Goal: Transaction & Acquisition: Purchase product/service

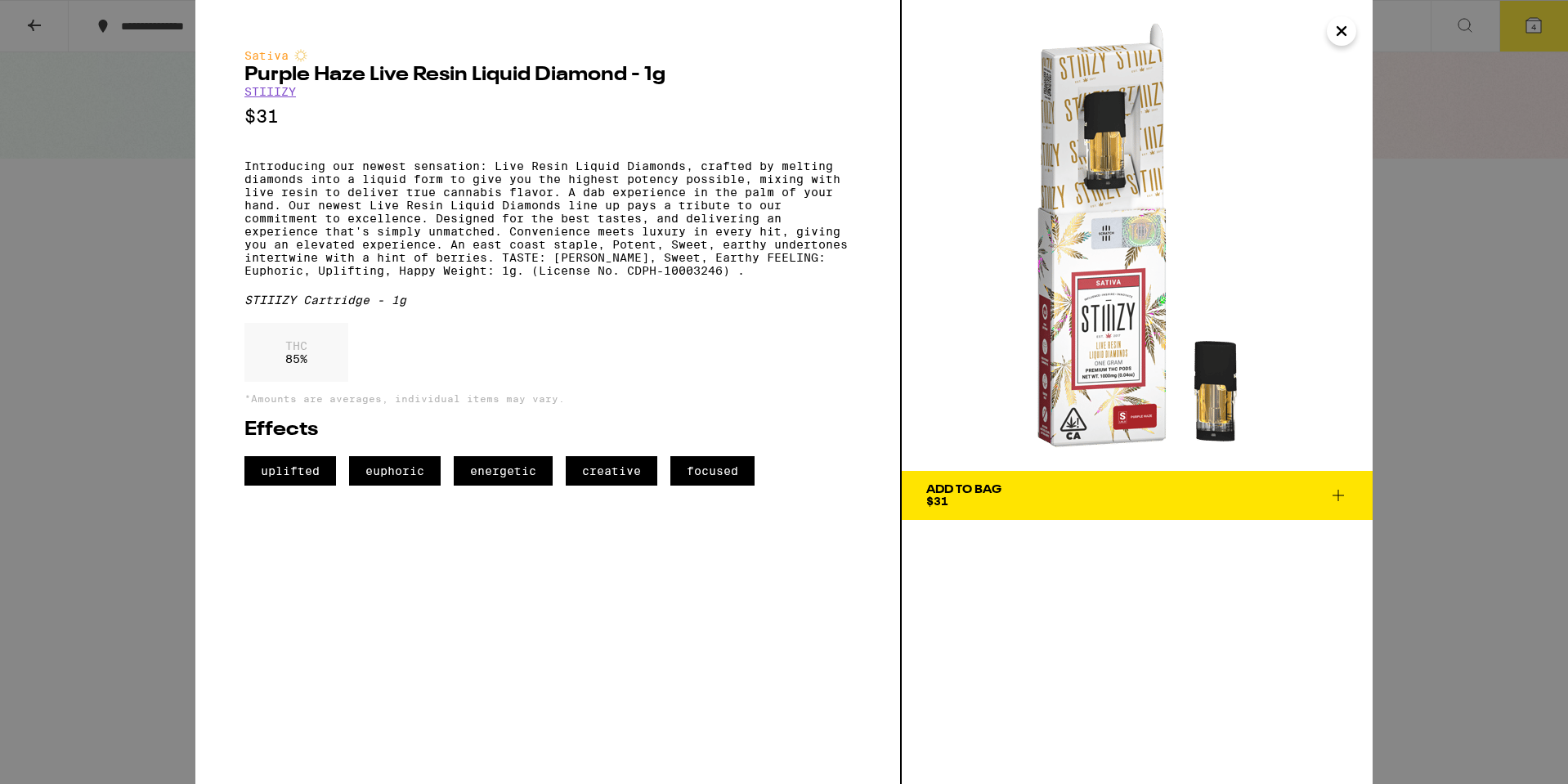
click at [1341, 26] on icon "Close" at bounding box center [1342, 31] width 20 height 25
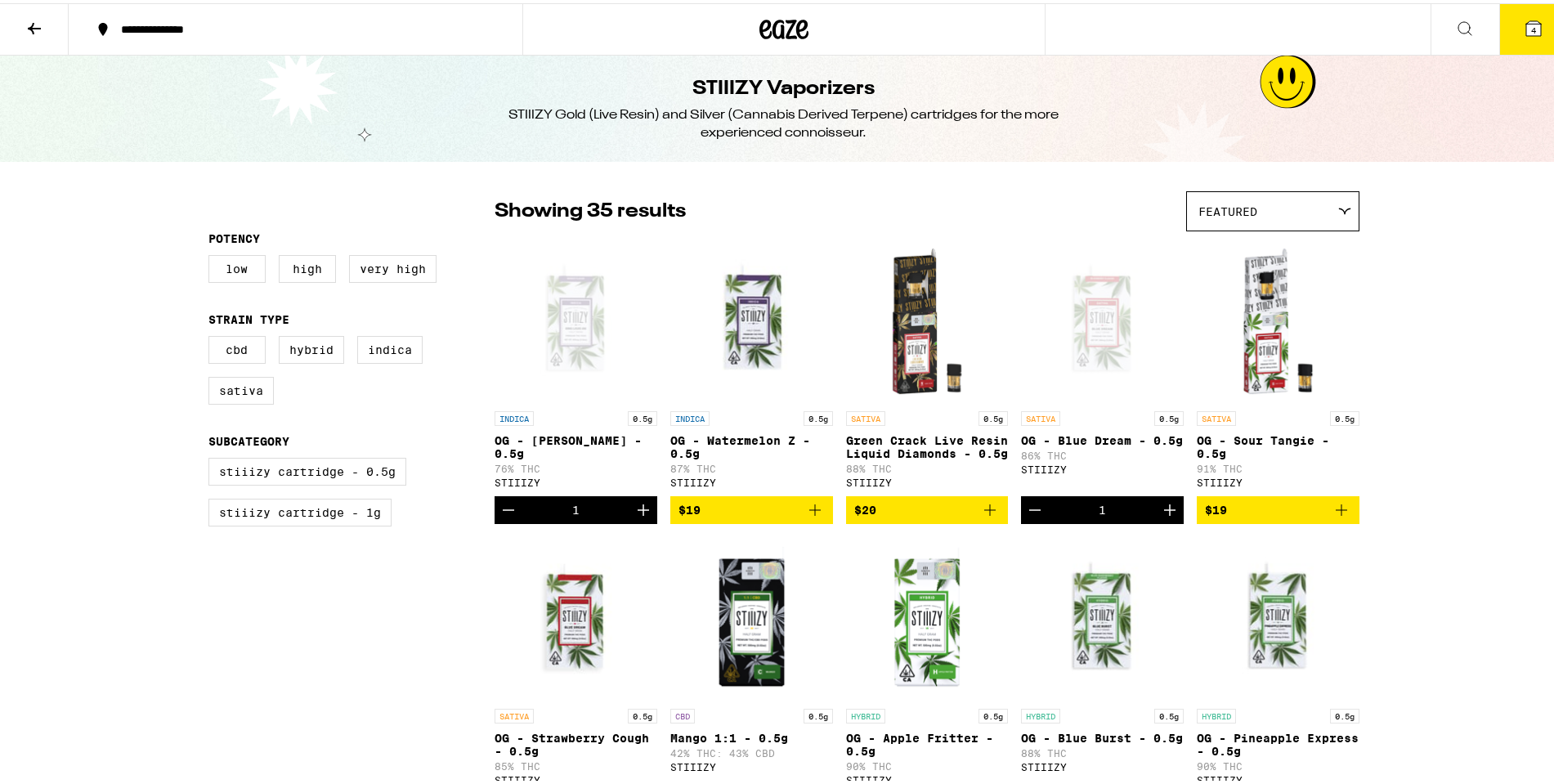
click at [40, 28] on icon at bounding box center [35, 26] width 20 height 20
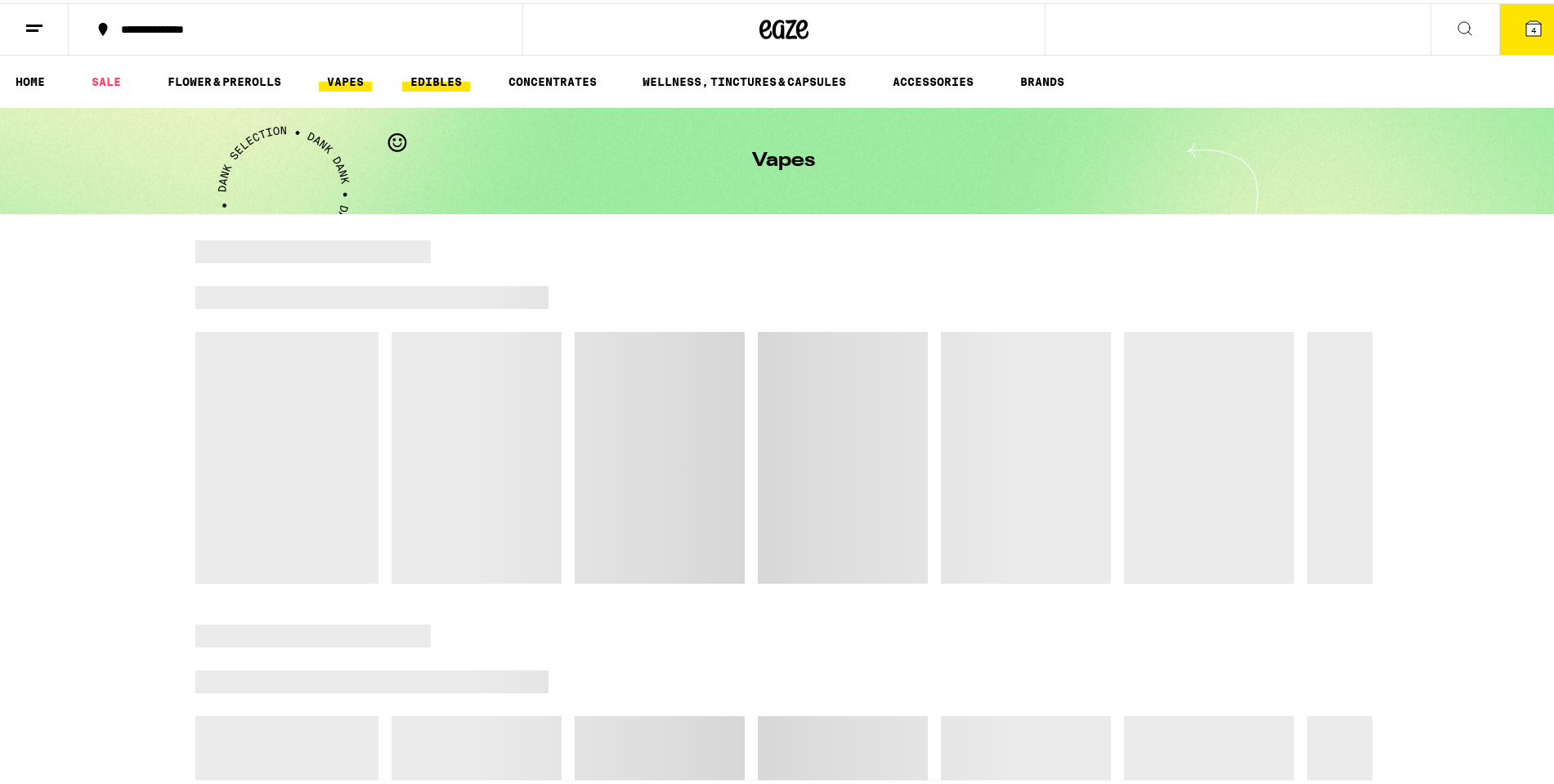
click at [420, 84] on link "EDIBLES" at bounding box center [436, 78] width 68 height 20
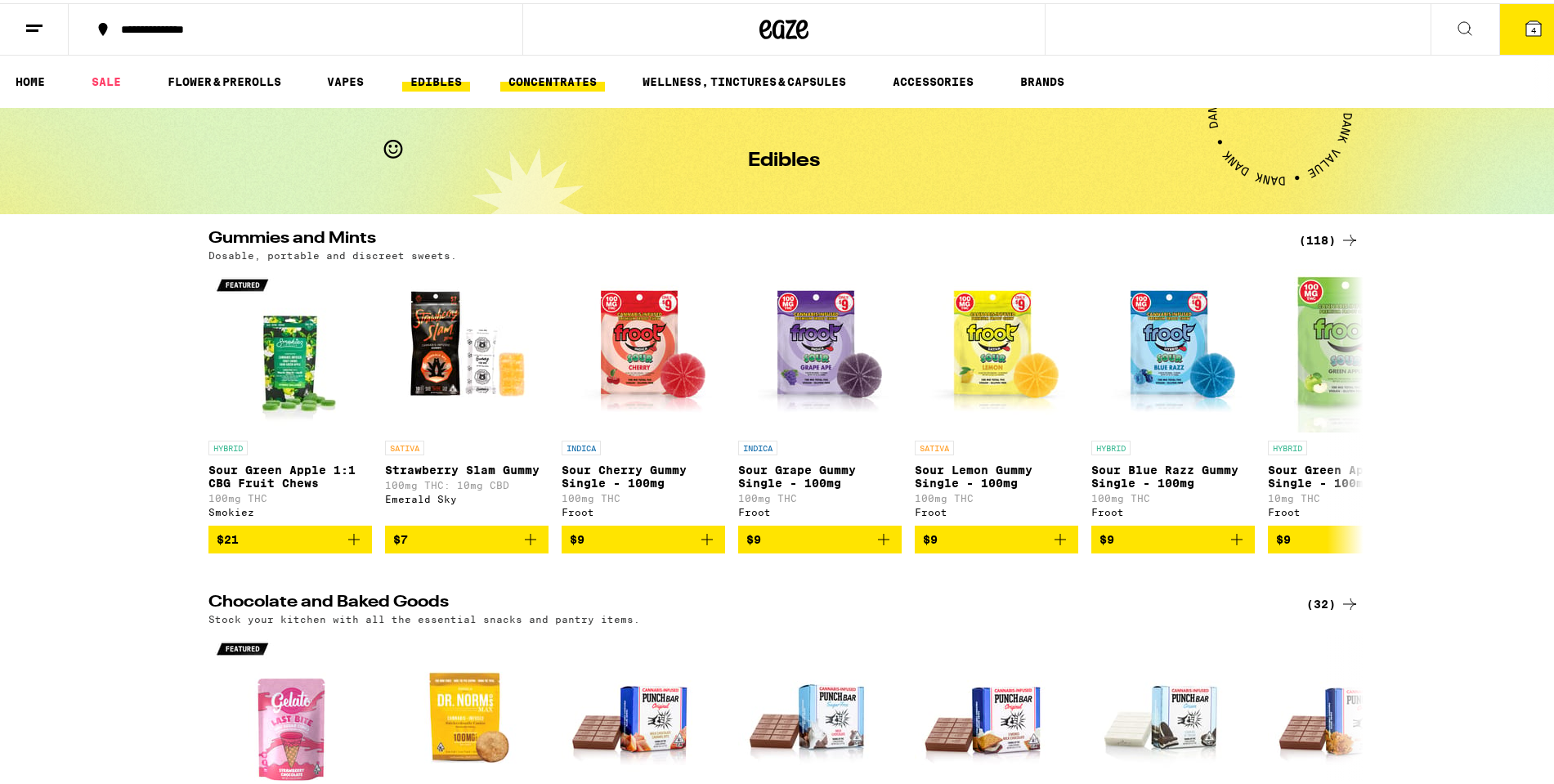
click at [546, 87] on link "CONCENTRATES" at bounding box center [553, 78] width 105 height 20
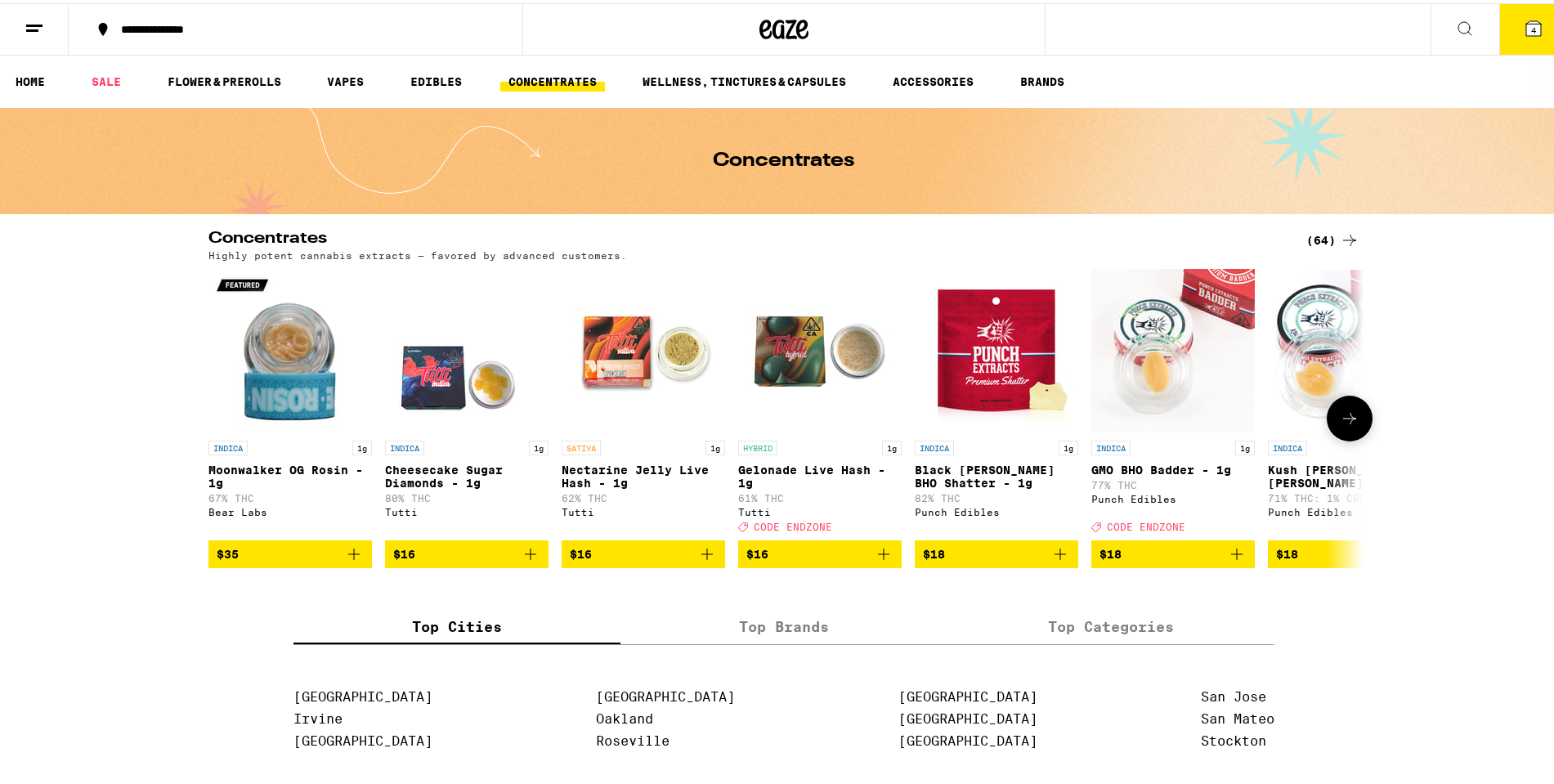
click at [292, 350] on img "Open page for Moonwalker OG Rosin - 1g from Bear Labs" at bounding box center [290, 348] width 164 height 164
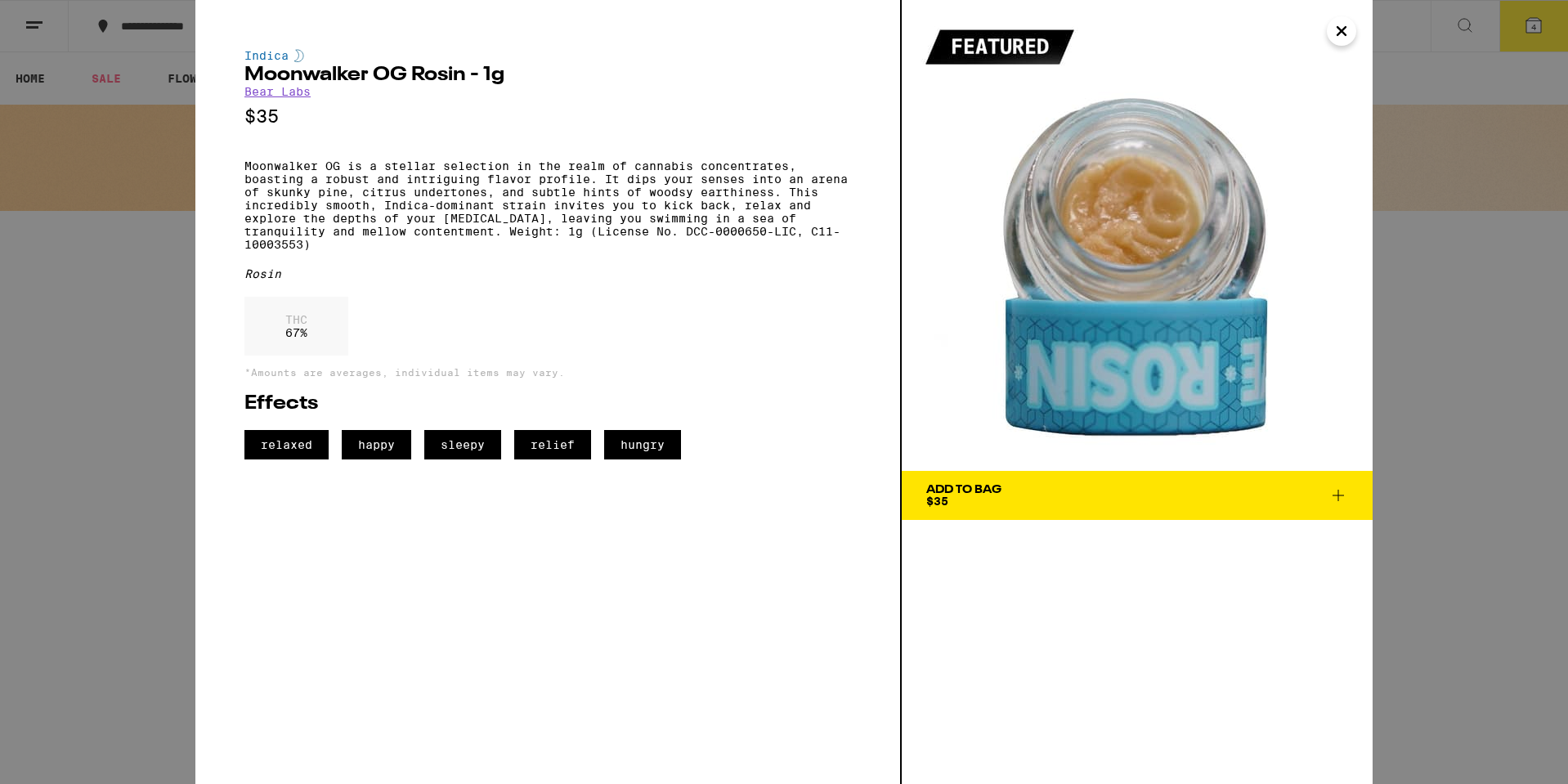
click at [1348, 27] on icon "Close" at bounding box center [1342, 31] width 20 height 25
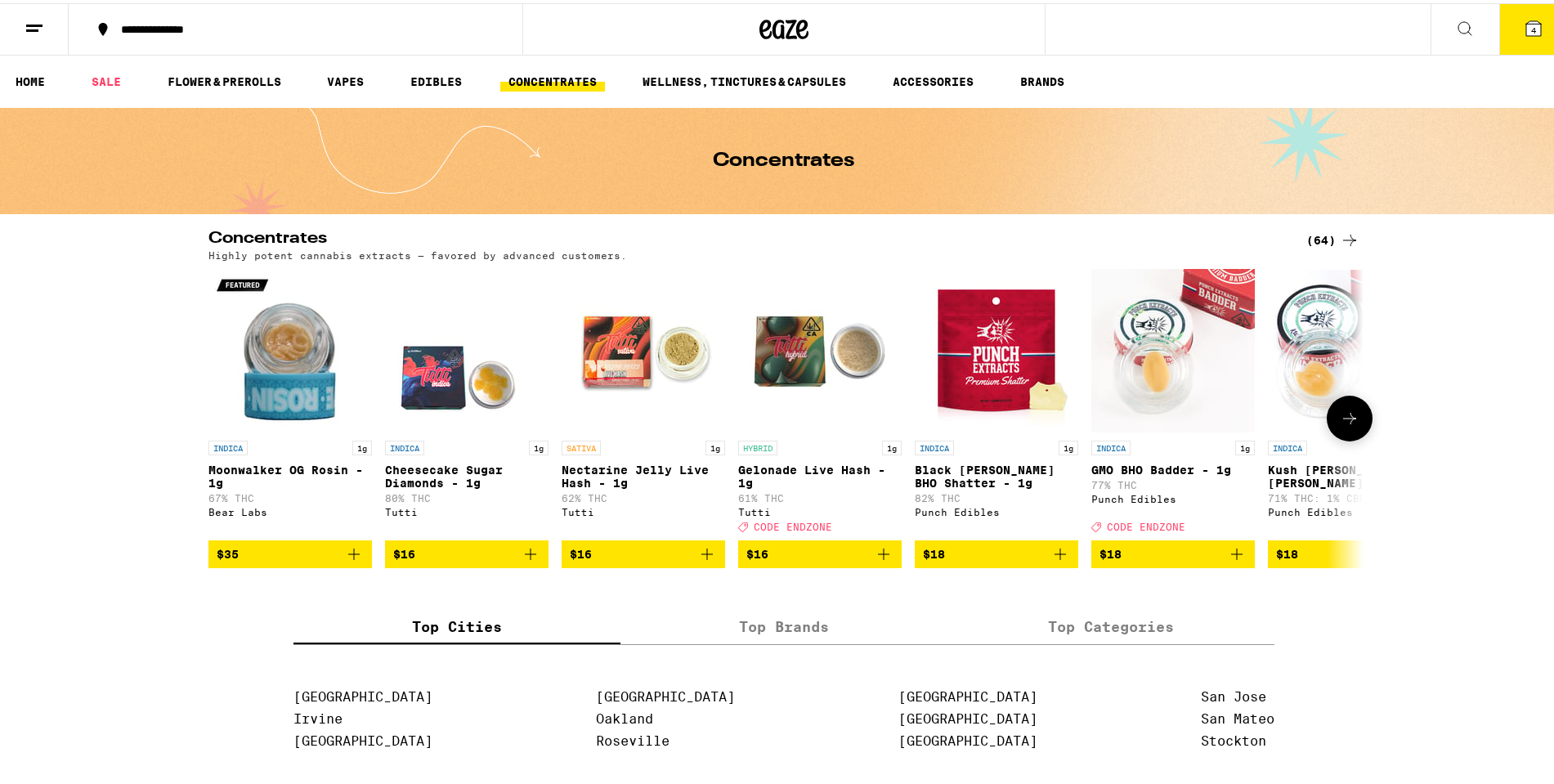
click at [1141, 390] on img "Open page for GMO BHO Badder - 1g from Punch Edibles" at bounding box center [1173, 348] width 164 height 164
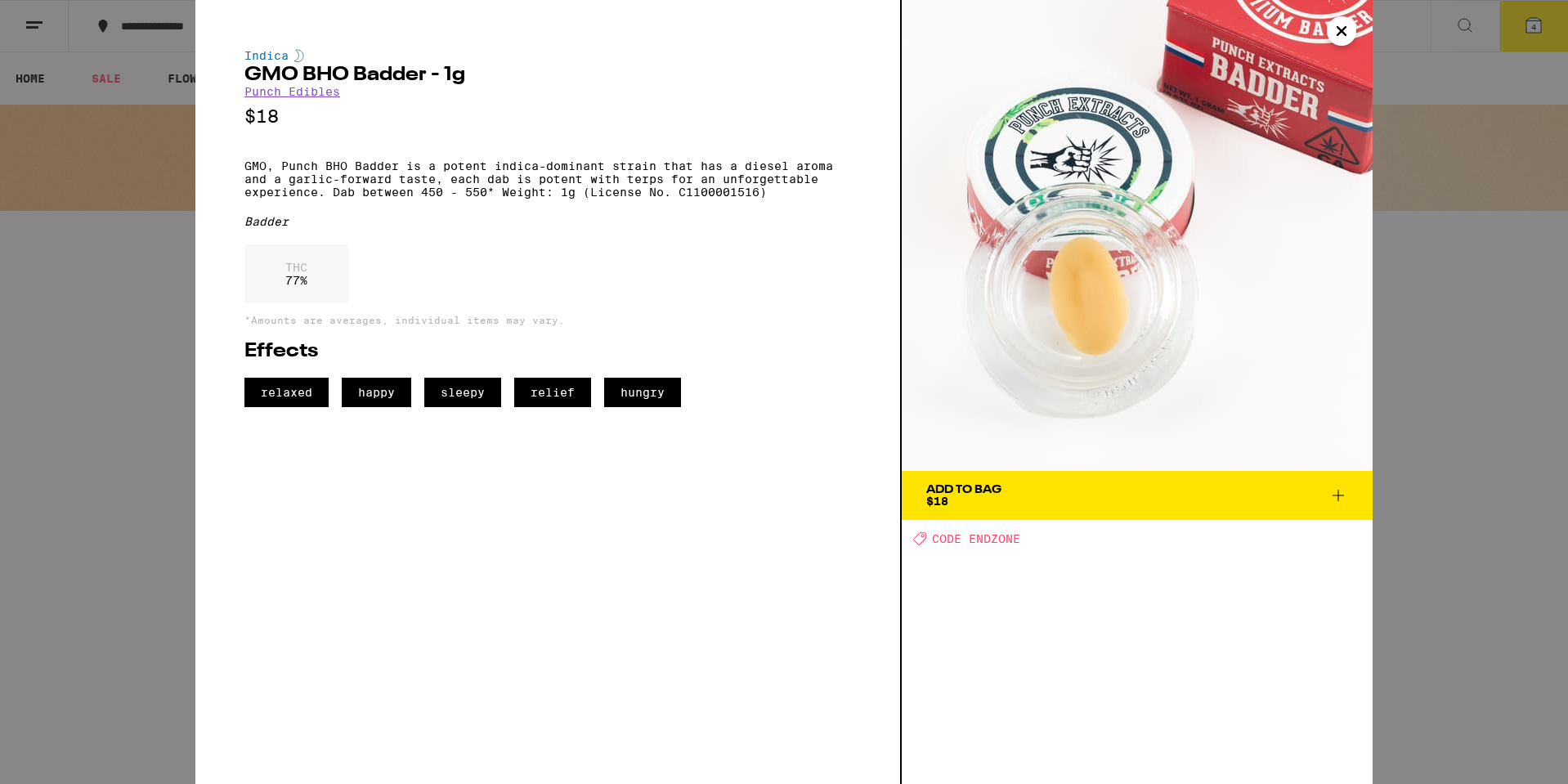
click at [1349, 31] on icon "Close" at bounding box center [1342, 31] width 20 height 25
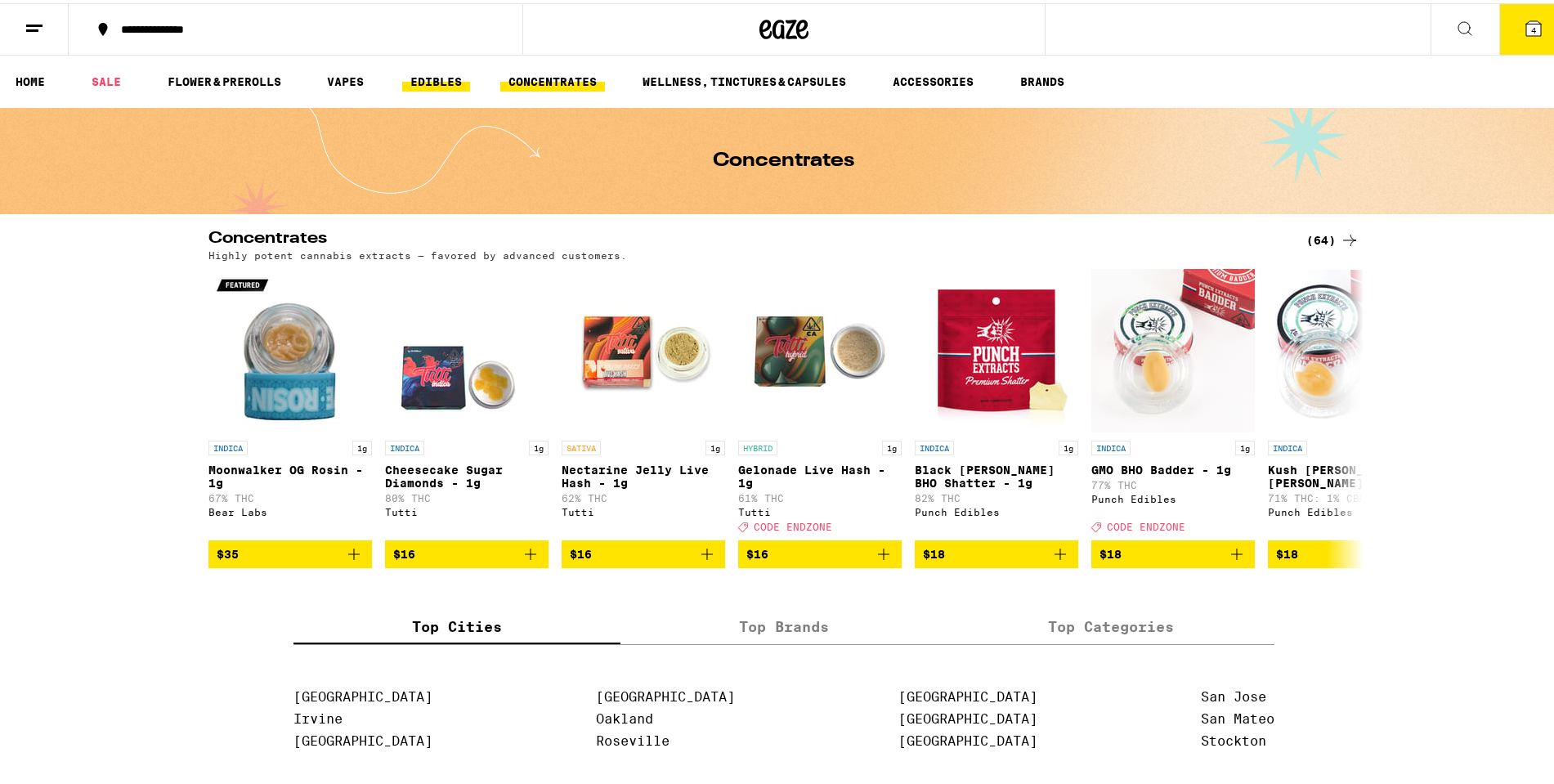
click at [440, 80] on link "EDIBLES" at bounding box center [436, 78] width 68 height 20
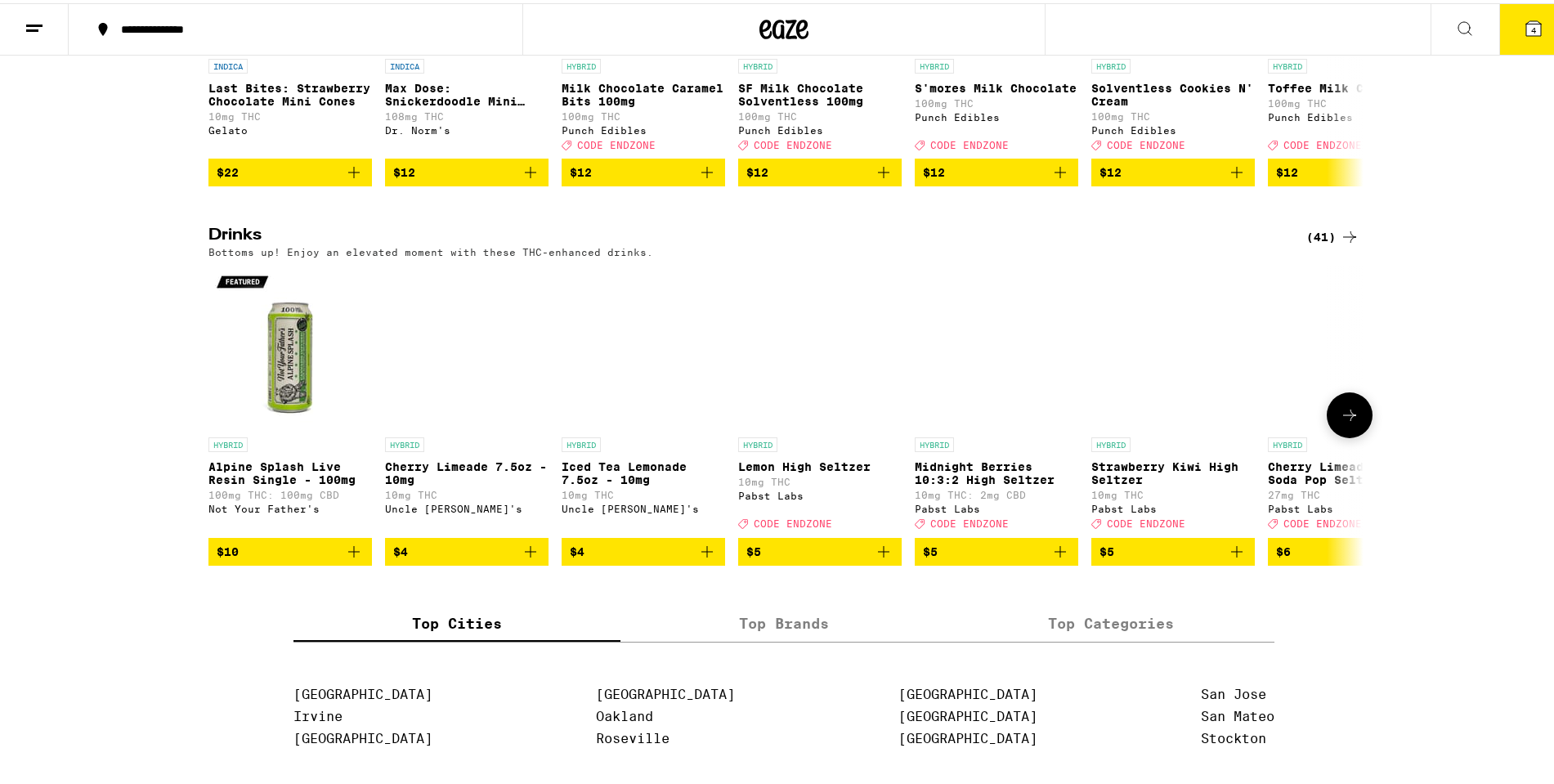
scroll to position [736, 0]
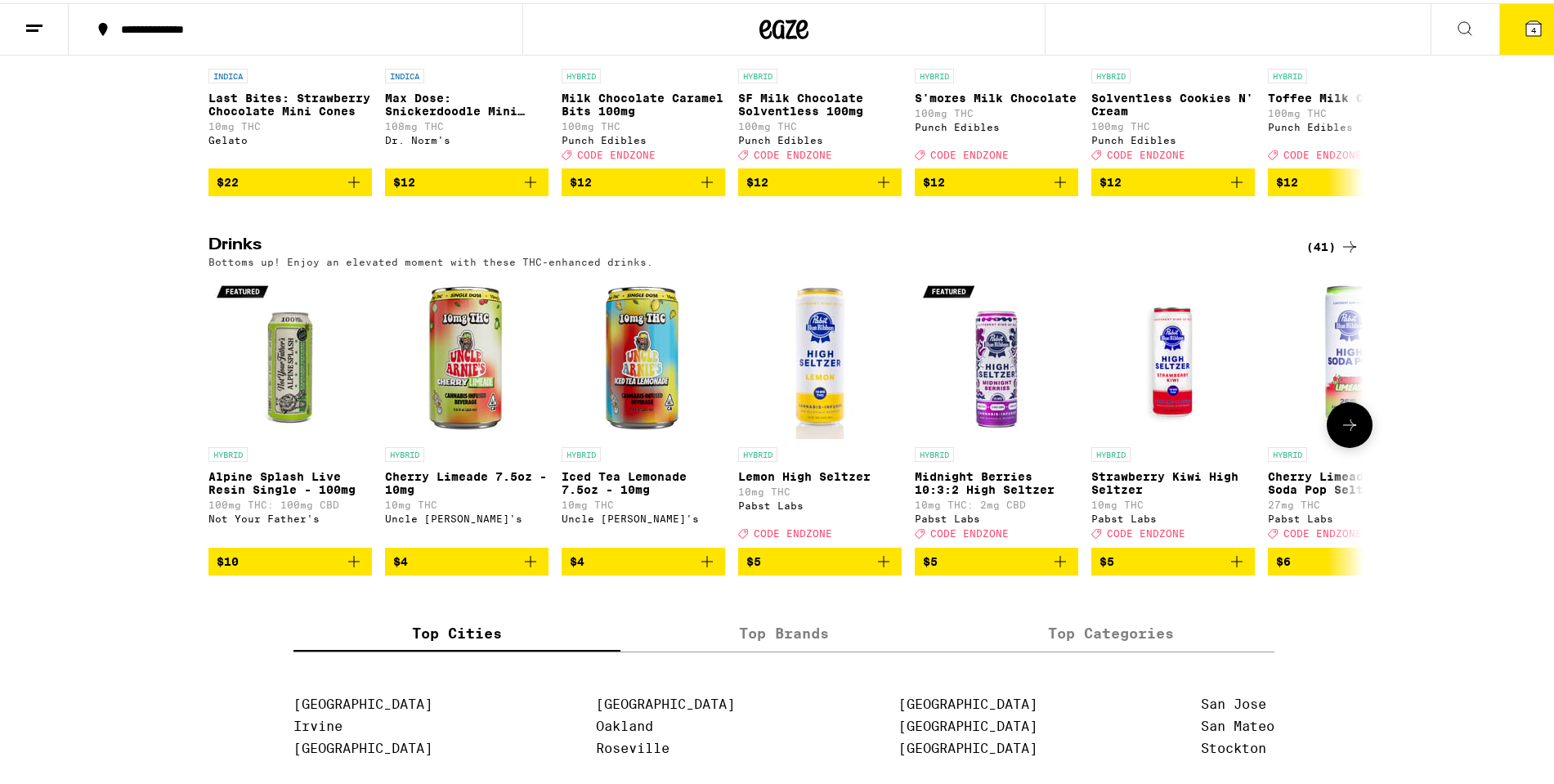
click at [1343, 432] on icon at bounding box center [1350, 422] width 20 height 20
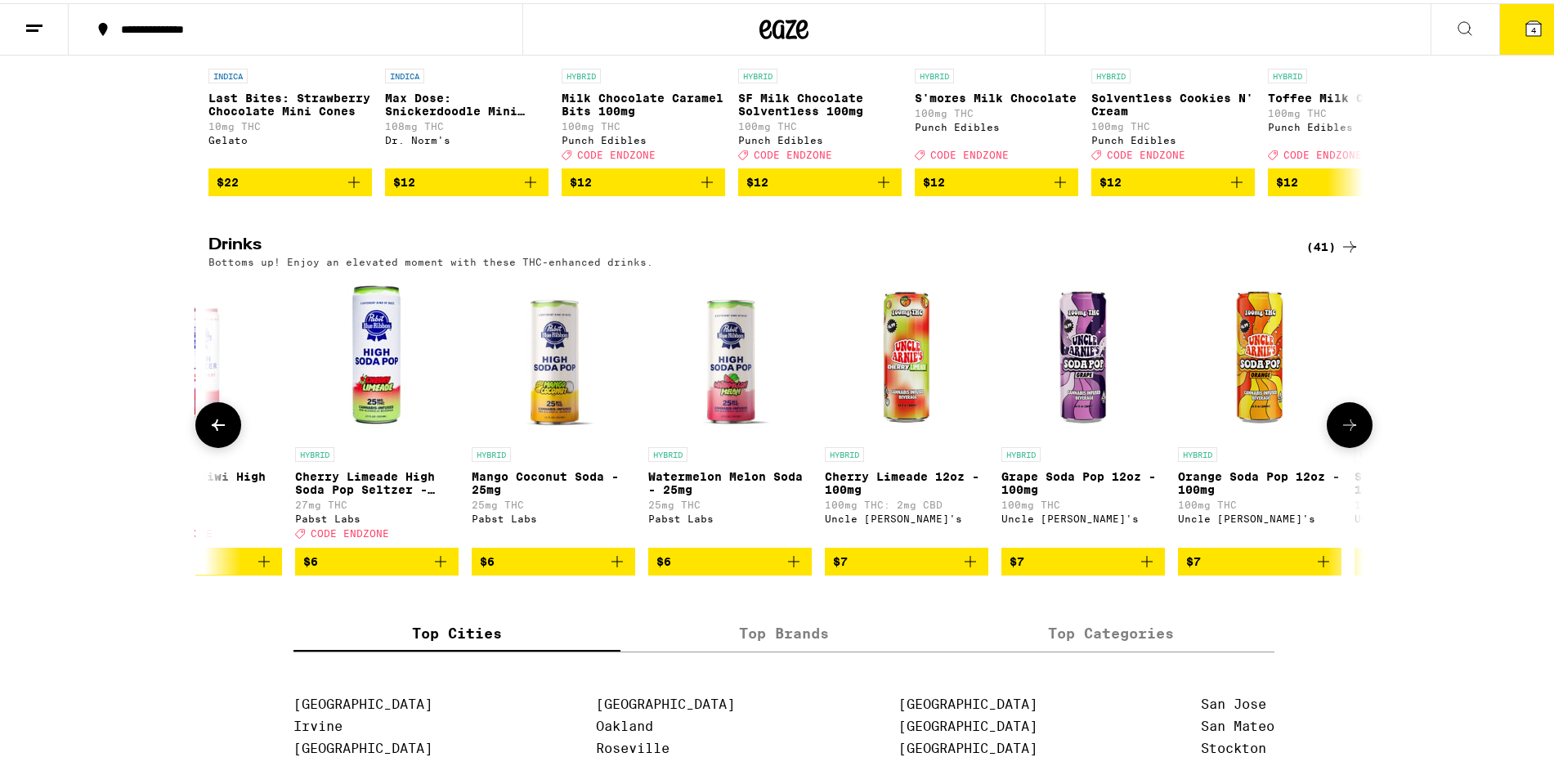
click at [1343, 432] on icon at bounding box center [1350, 422] width 20 height 20
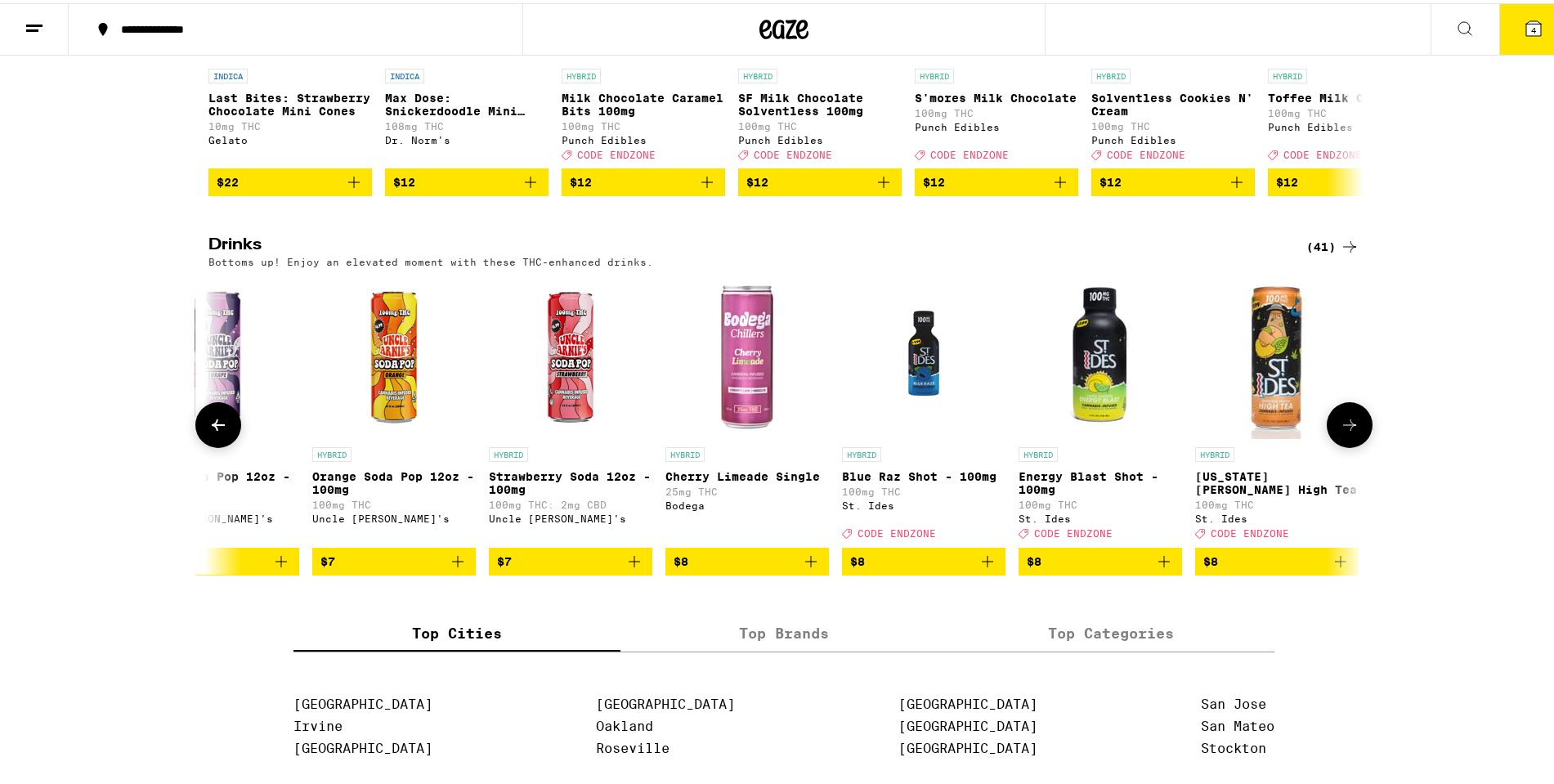
scroll to position [0, 1946]
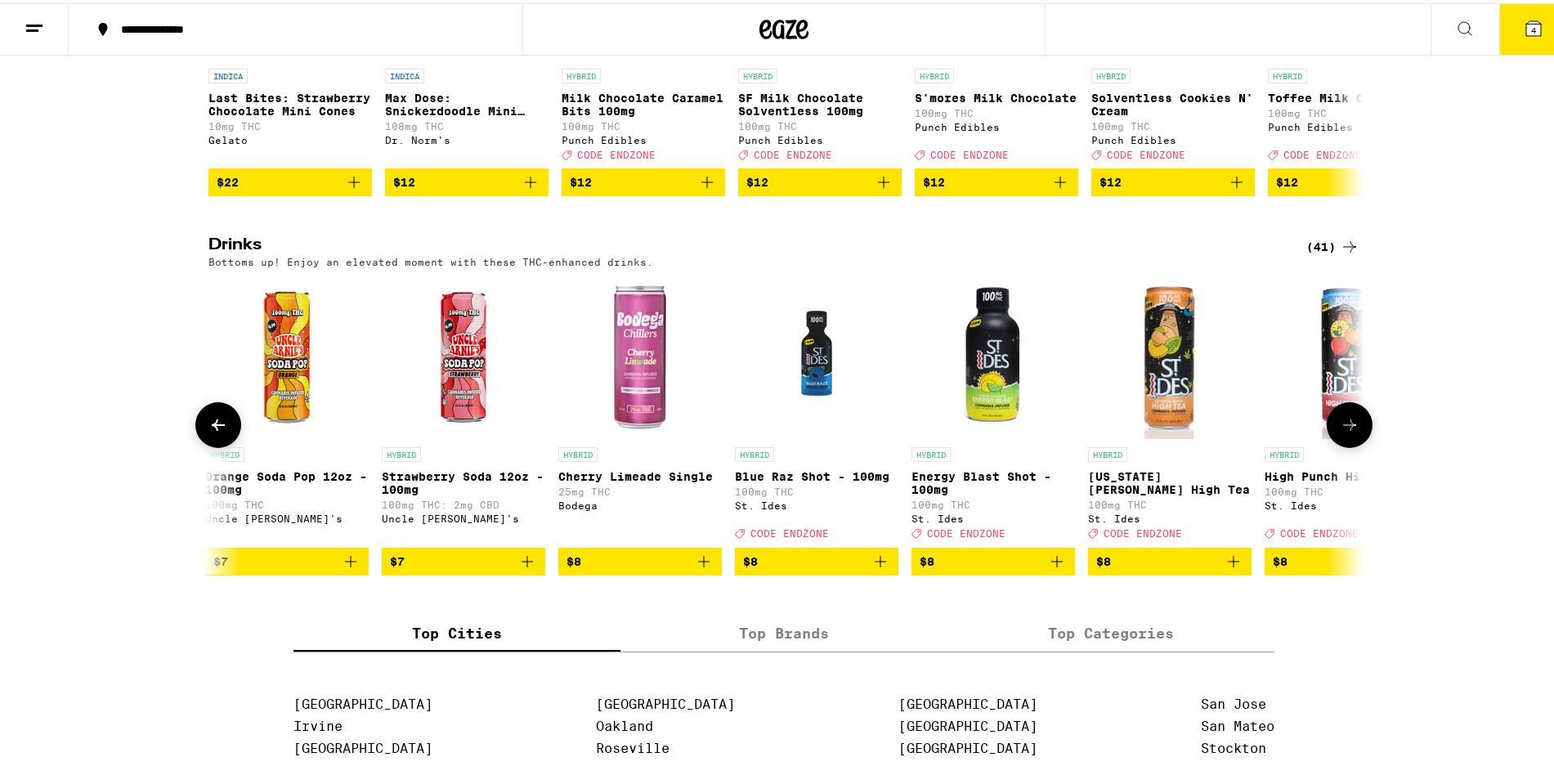
click at [1343, 432] on icon at bounding box center [1350, 422] width 20 height 20
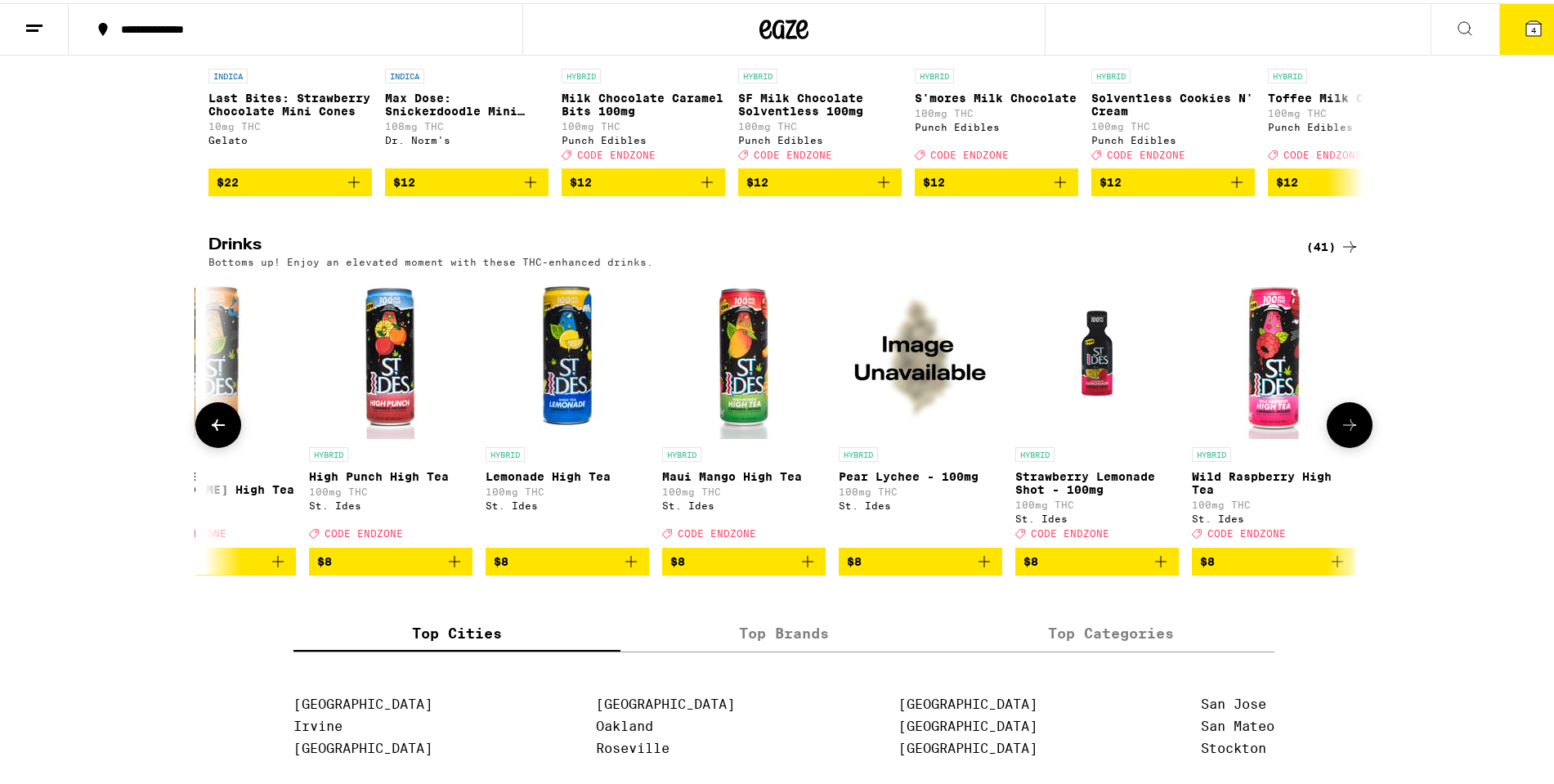
scroll to position [0, 2919]
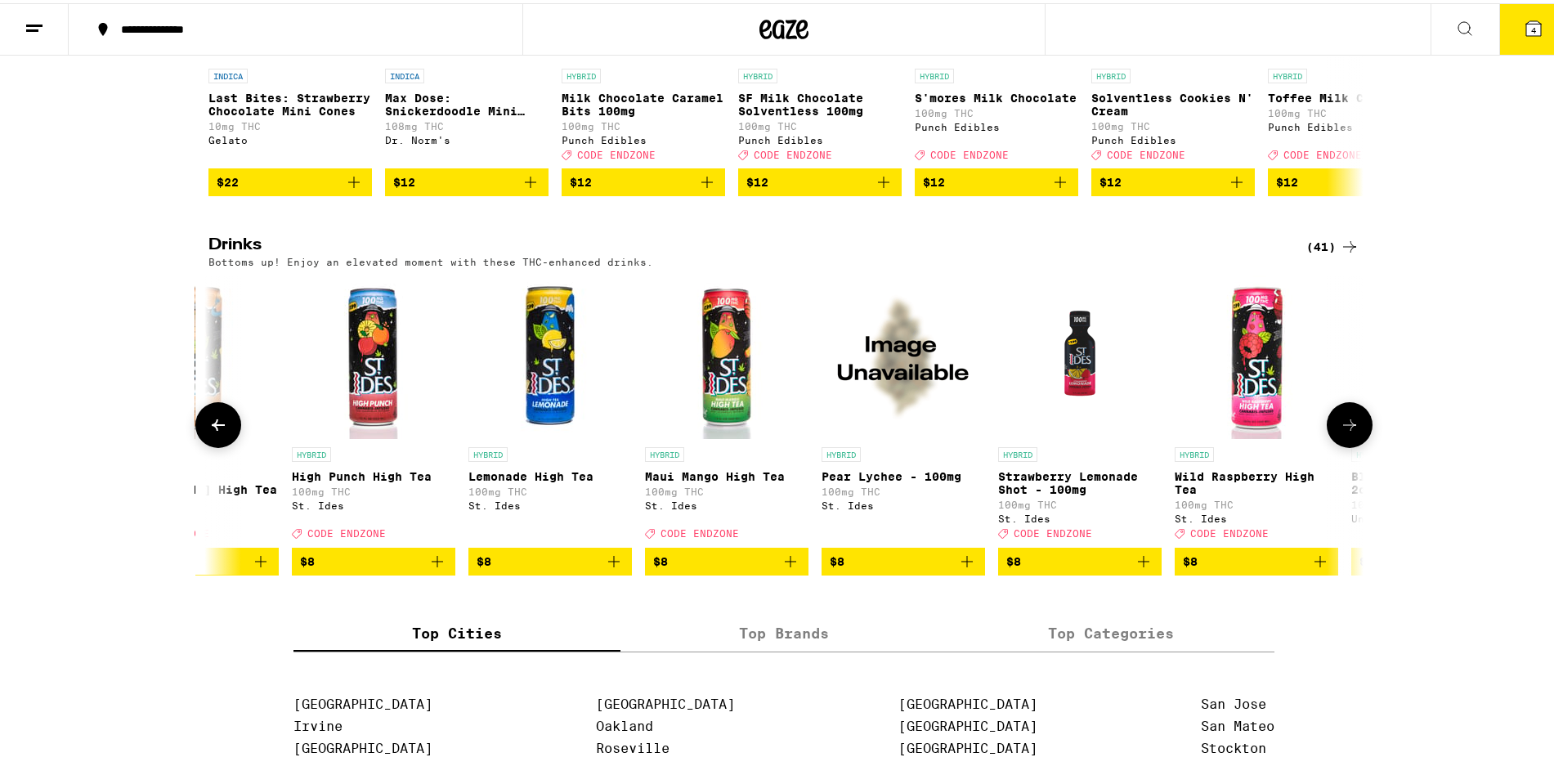
click at [1343, 432] on icon at bounding box center [1350, 422] width 20 height 20
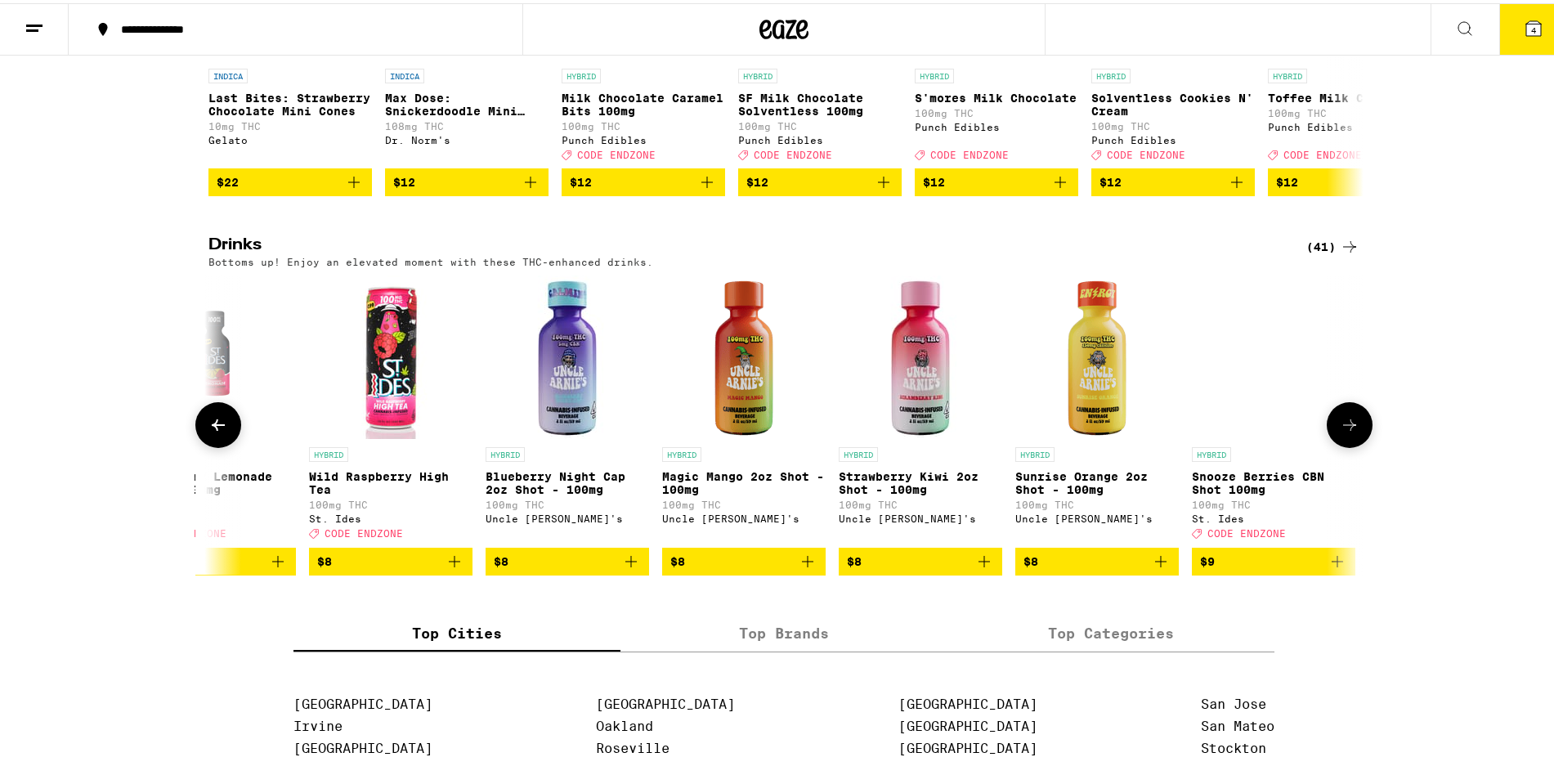
scroll to position [0, 3892]
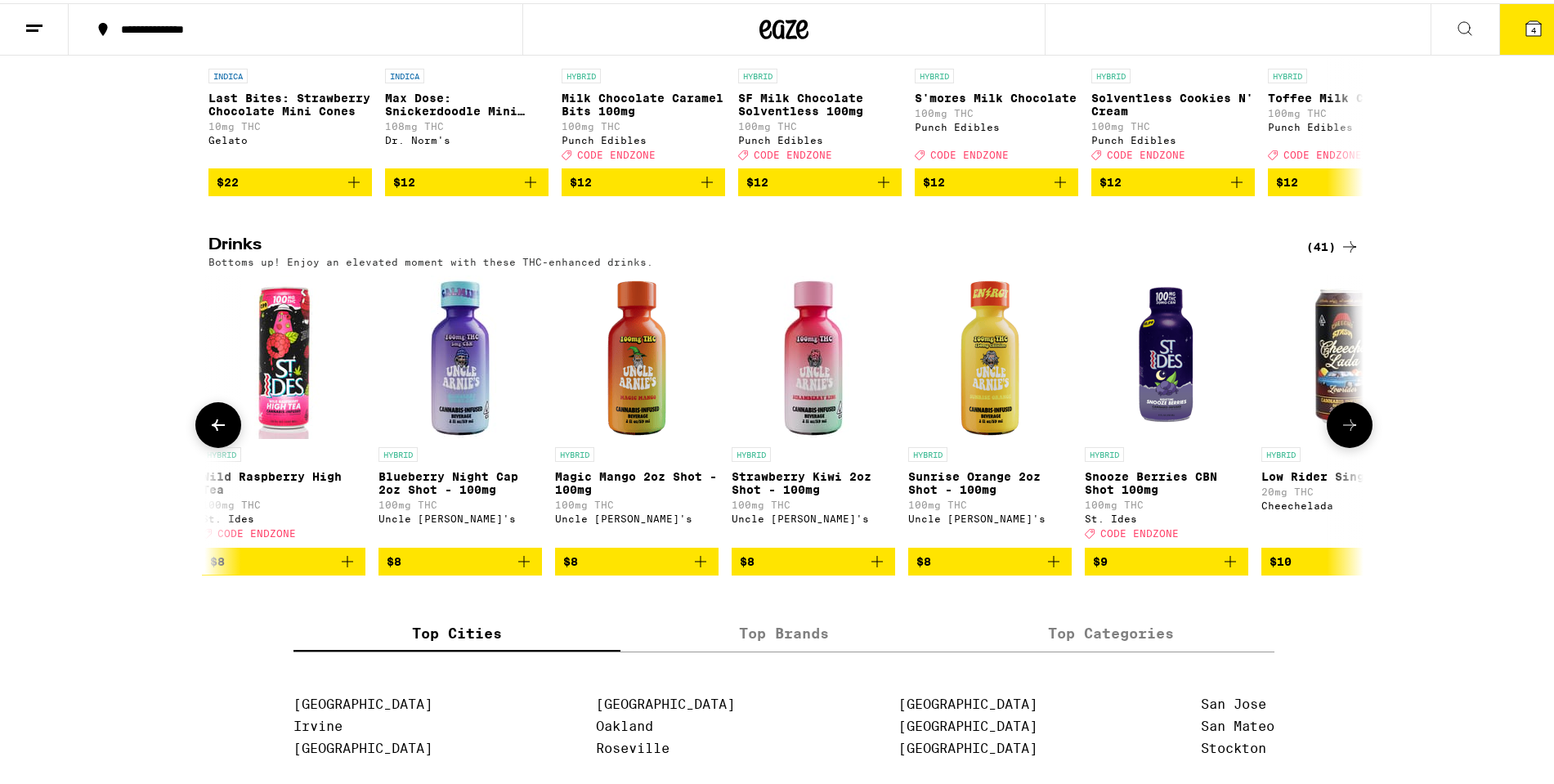
click at [1343, 432] on icon at bounding box center [1350, 422] width 20 height 20
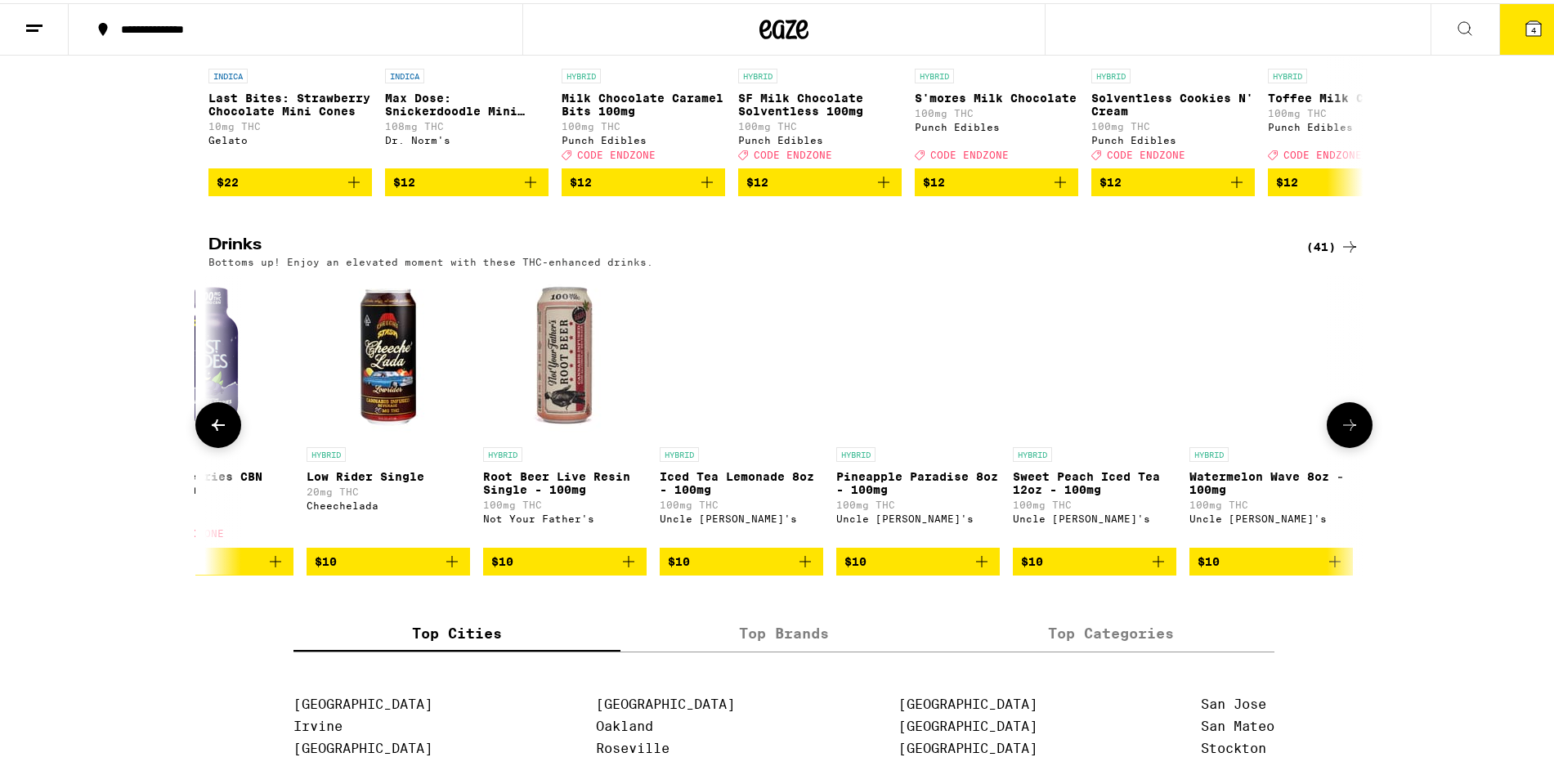
scroll to position [0, 4865]
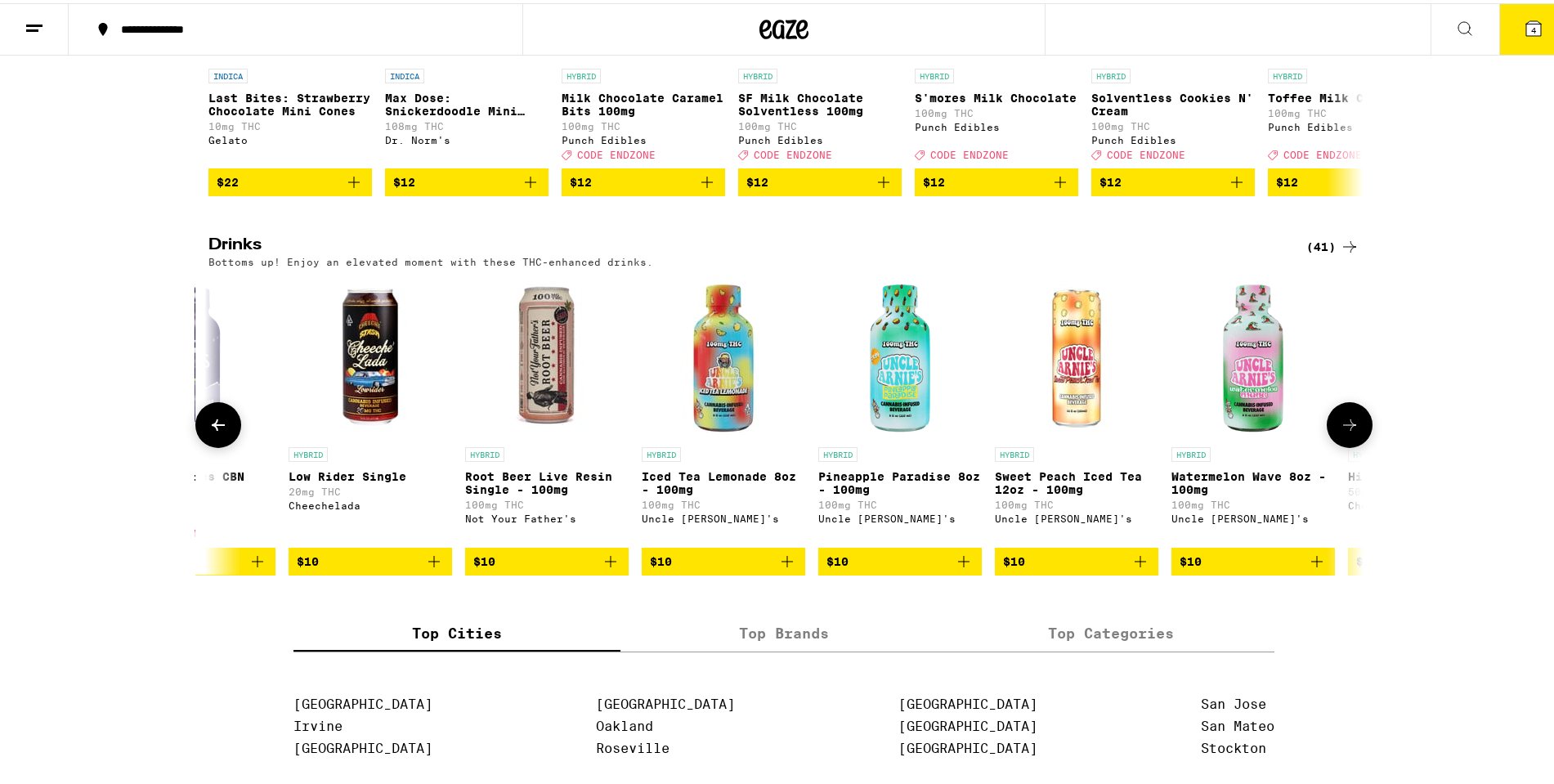
click at [1343, 432] on icon at bounding box center [1350, 422] width 20 height 20
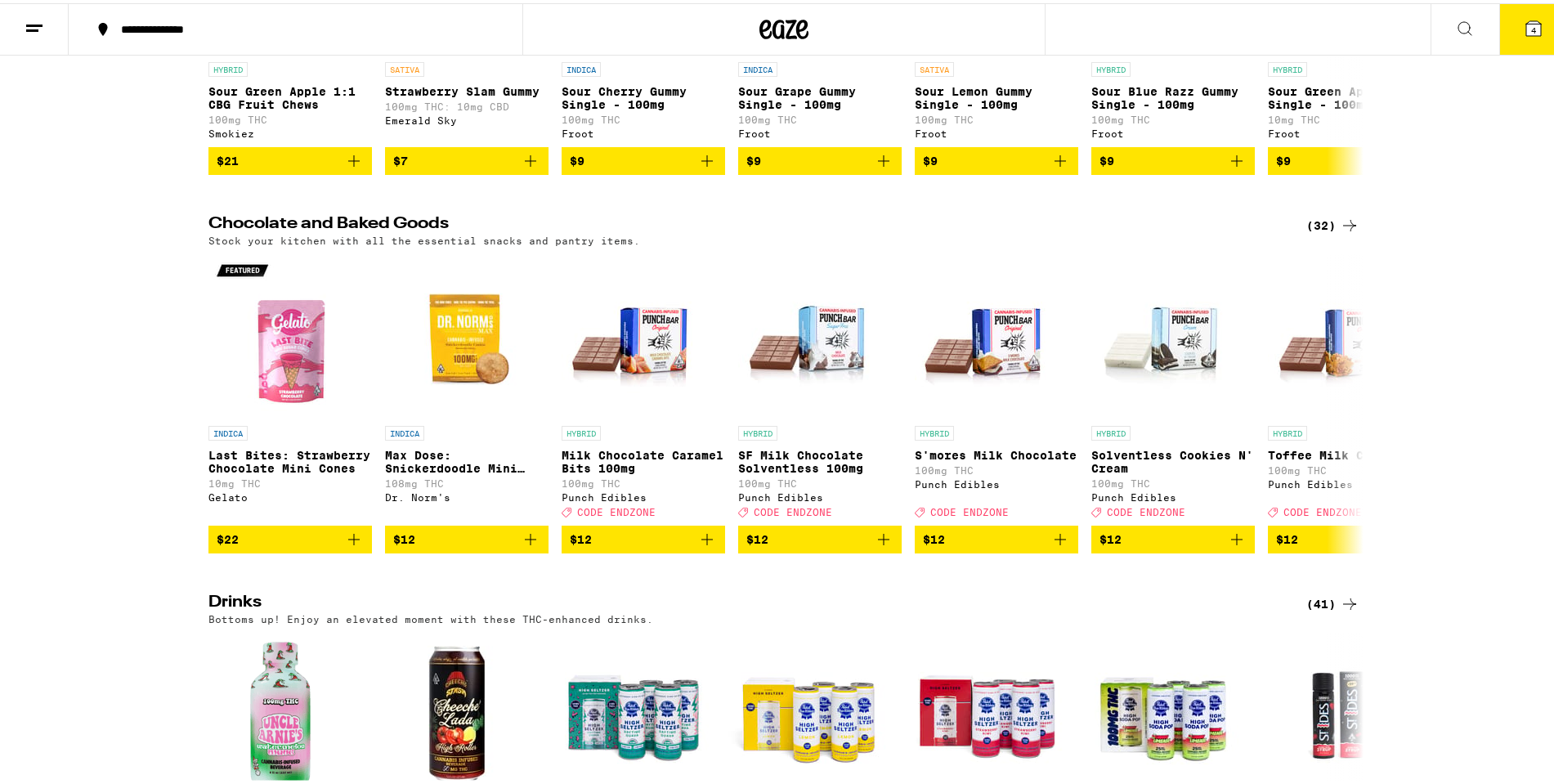
scroll to position [327, 0]
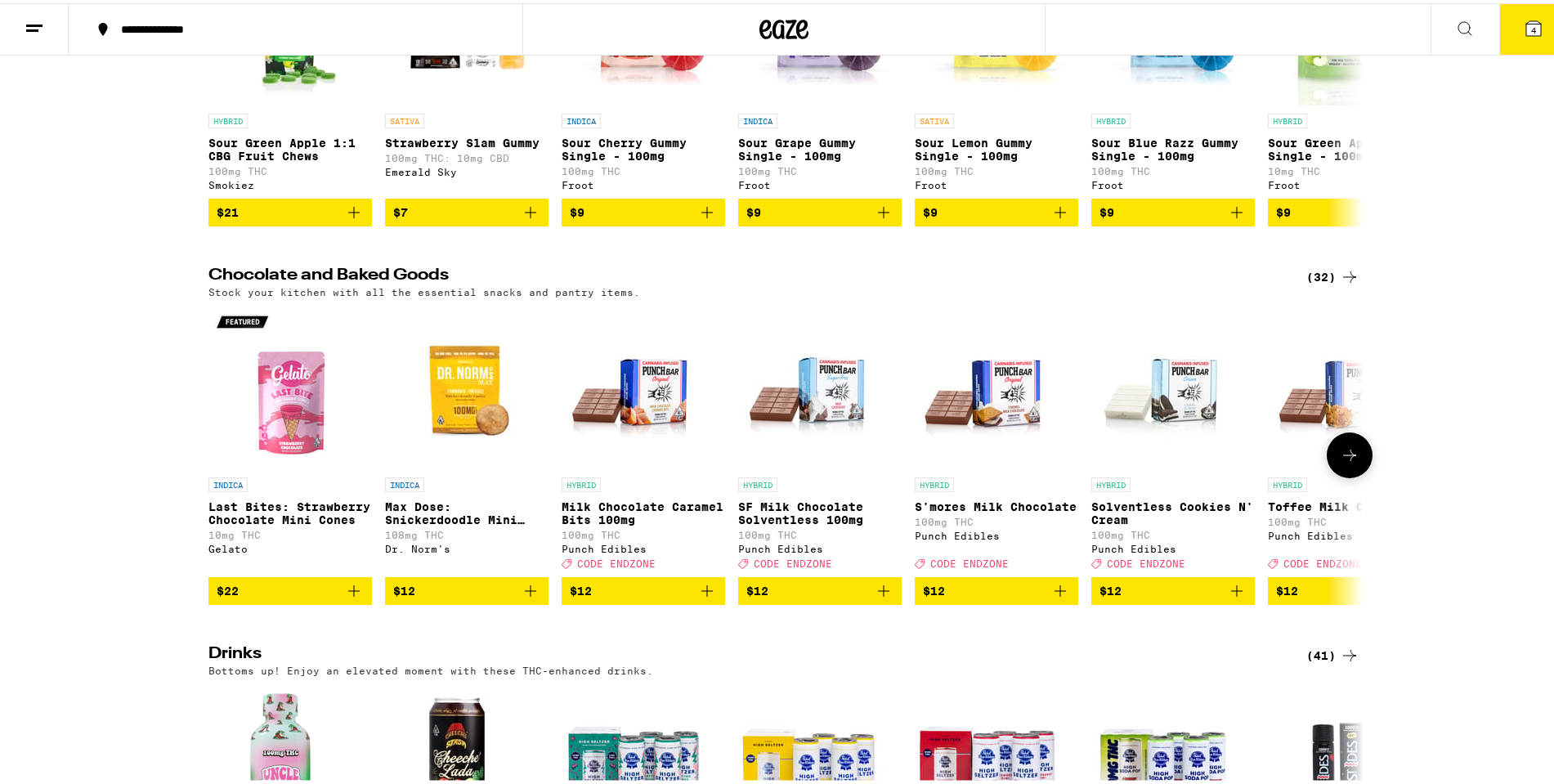
click at [1346, 459] on button at bounding box center [1350, 452] width 46 height 46
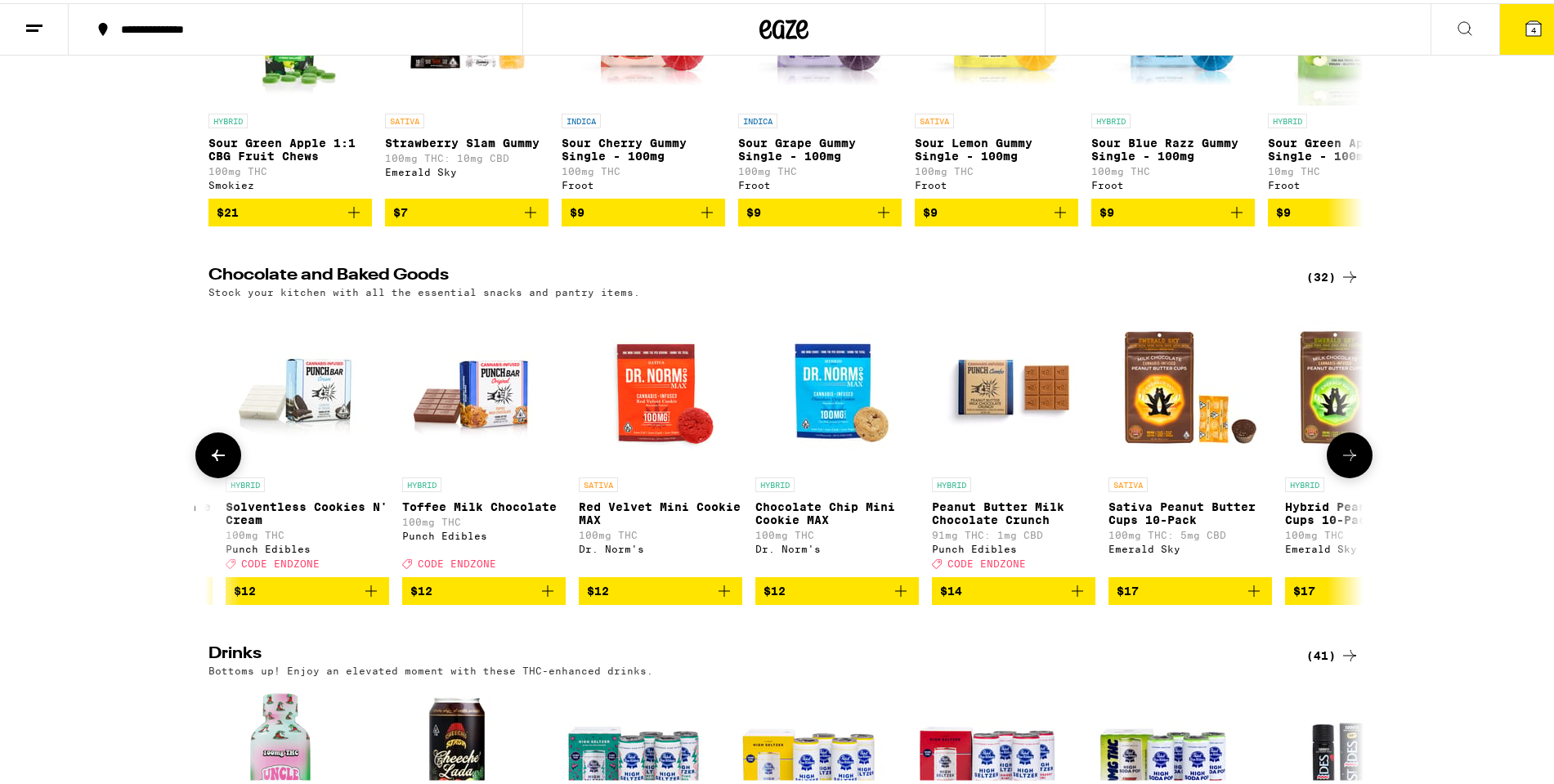
scroll to position [0, 973]
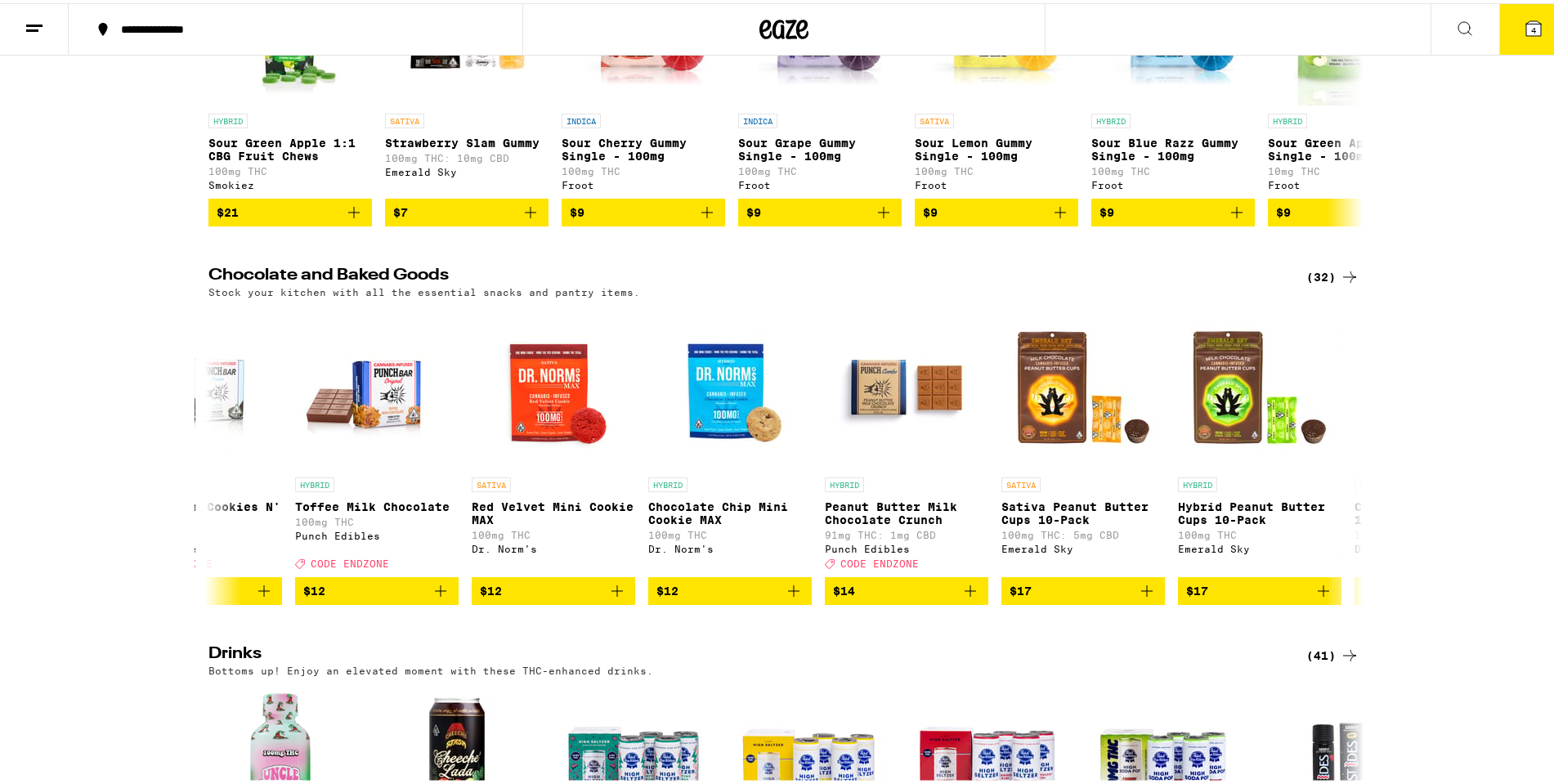
click at [1314, 281] on div "(32)" at bounding box center [1333, 274] width 54 height 20
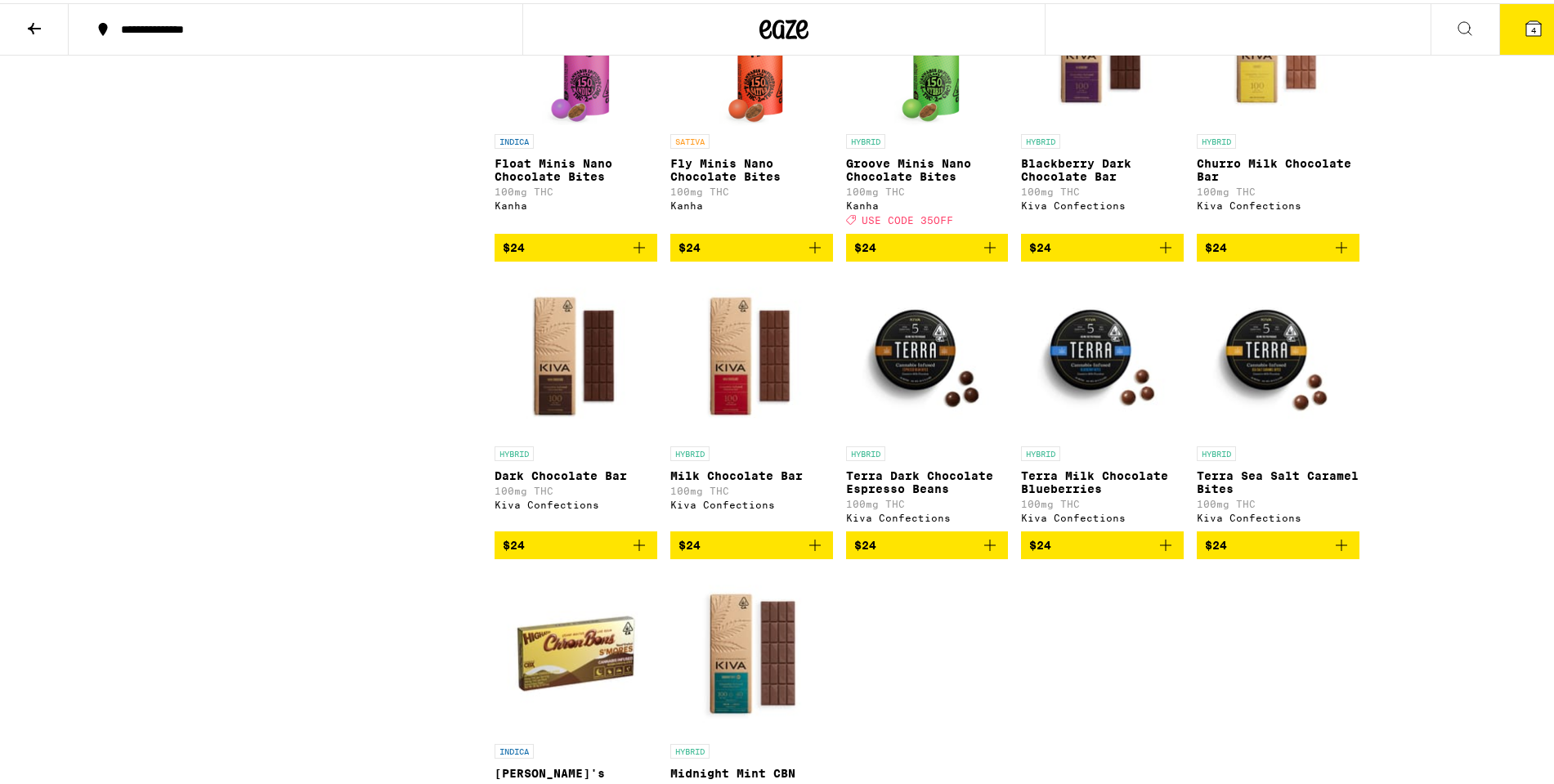
scroll to position [1553, 0]
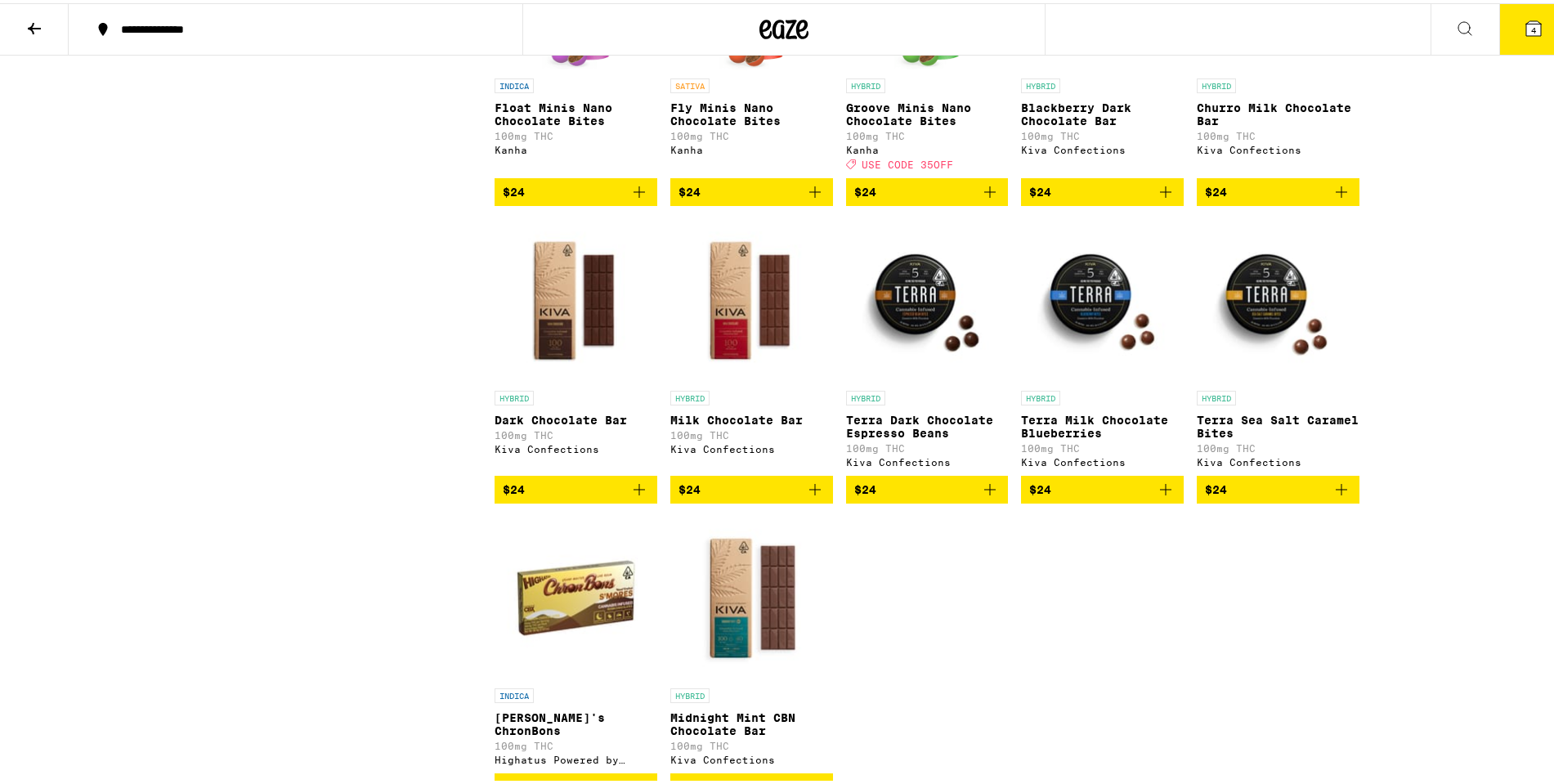
click at [753, 371] on img "Open page for Milk Chocolate Bar from Kiva Confections" at bounding box center [752, 297] width 163 height 164
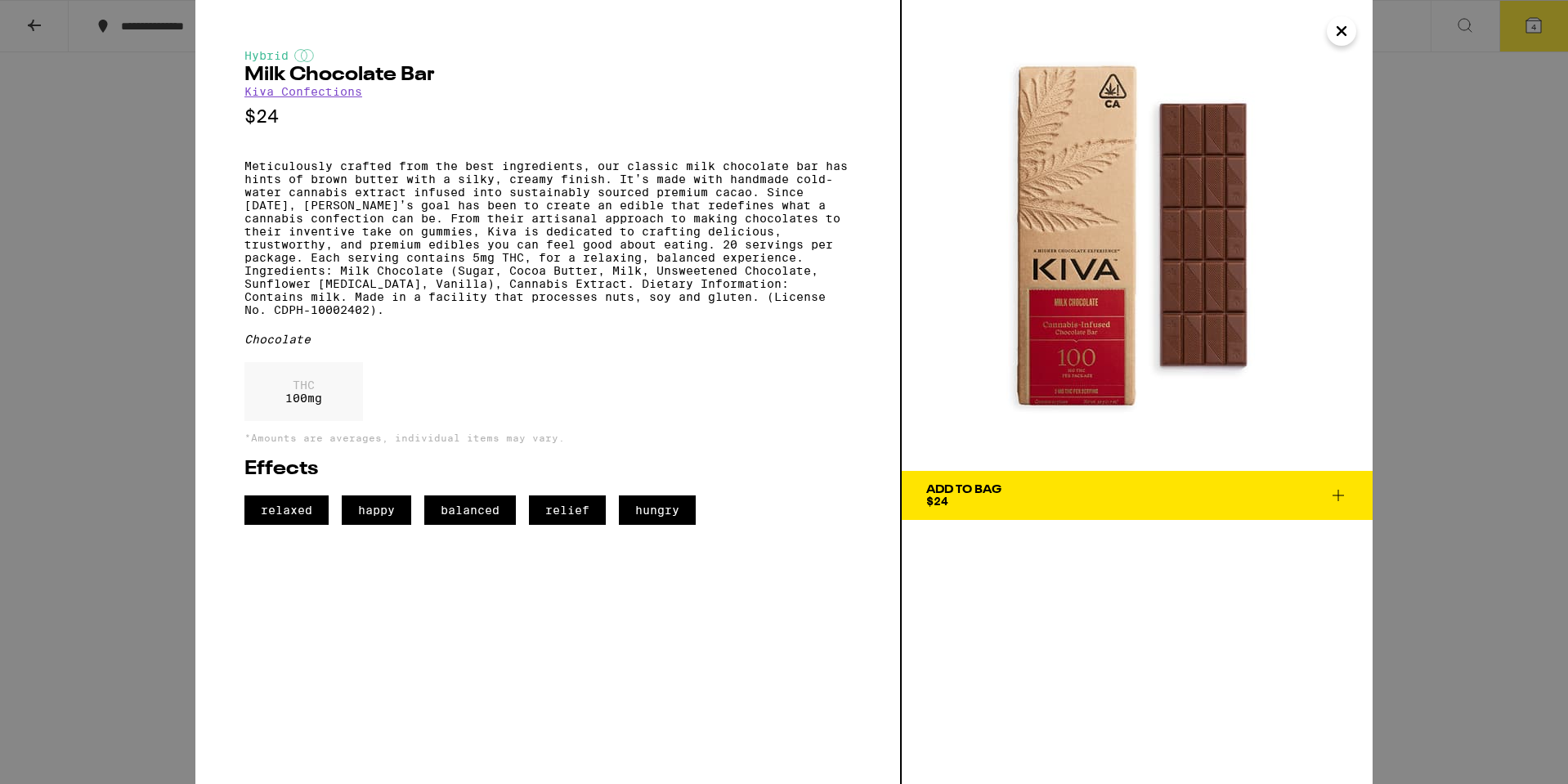
click at [1347, 45] on img at bounding box center [1137, 236] width 471 height 471
click at [1339, 24] on icon "Close" at bounding box center [1342, 31] width 20 height 25
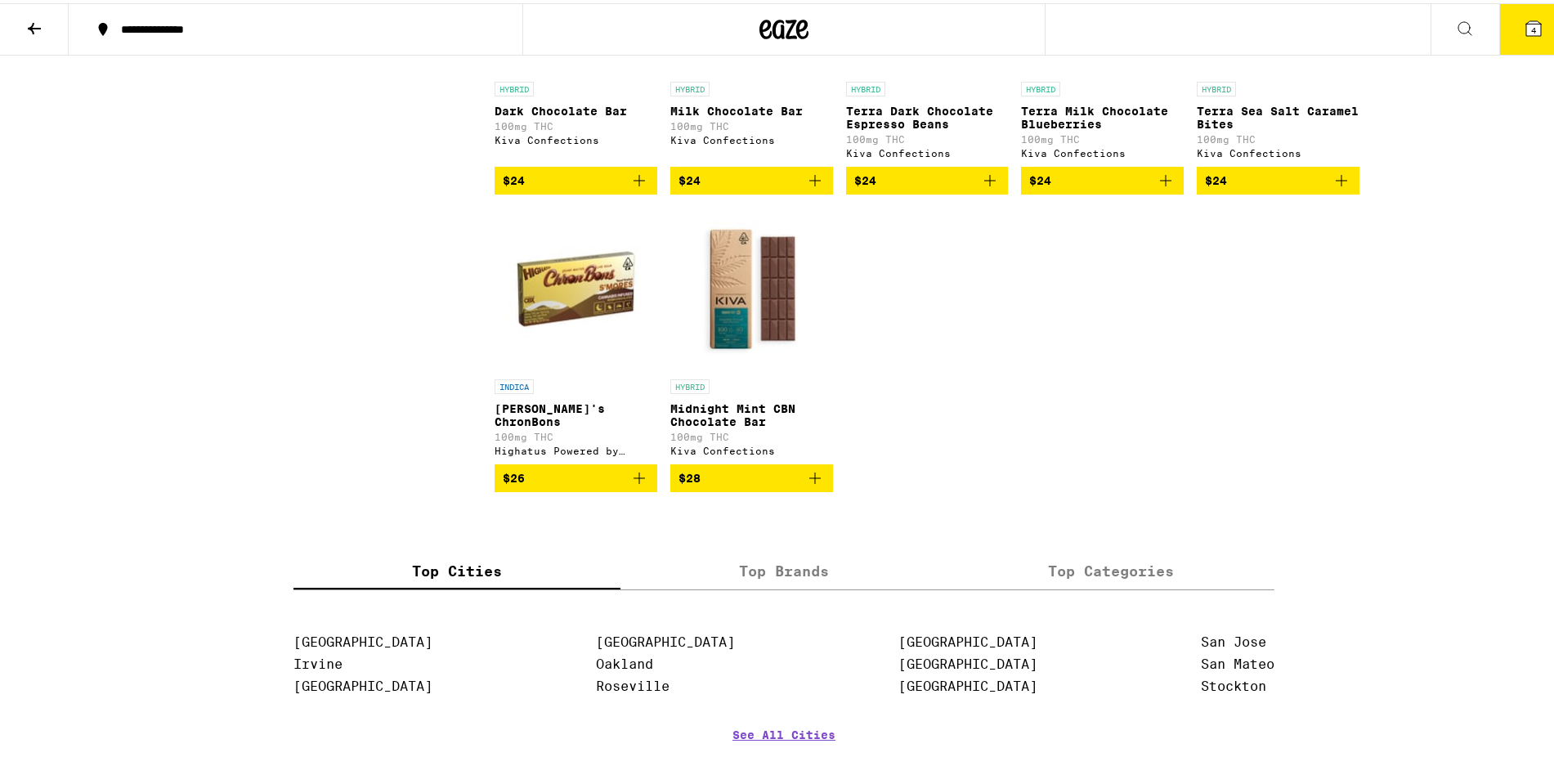
scroll to position [1881, 0]
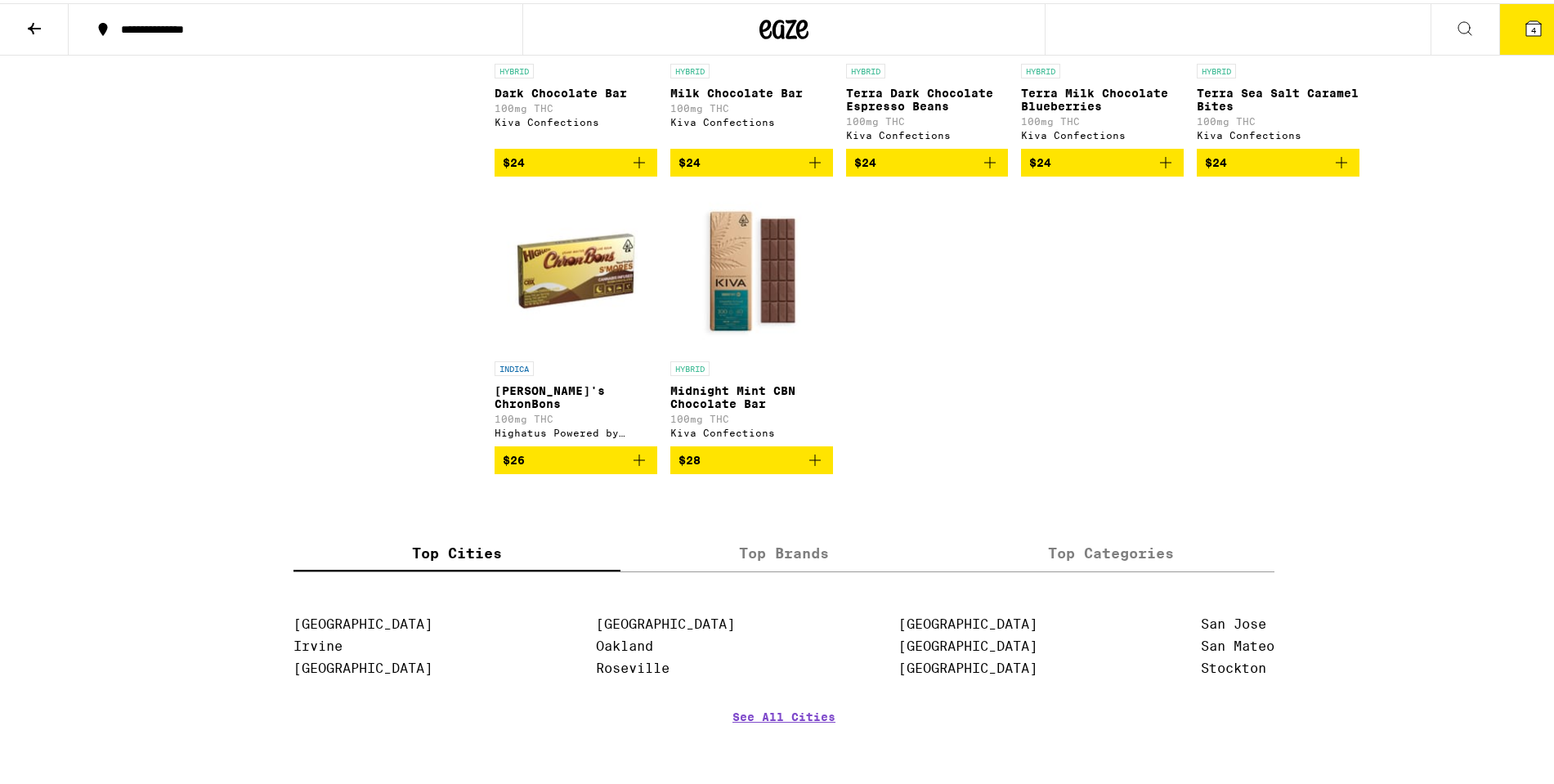
click at [748, 350] on img "Open page for Midnight Mint CBN Chocolate Bar from Kiva Confections" at bounding box center [752, 268] width 163 height 164
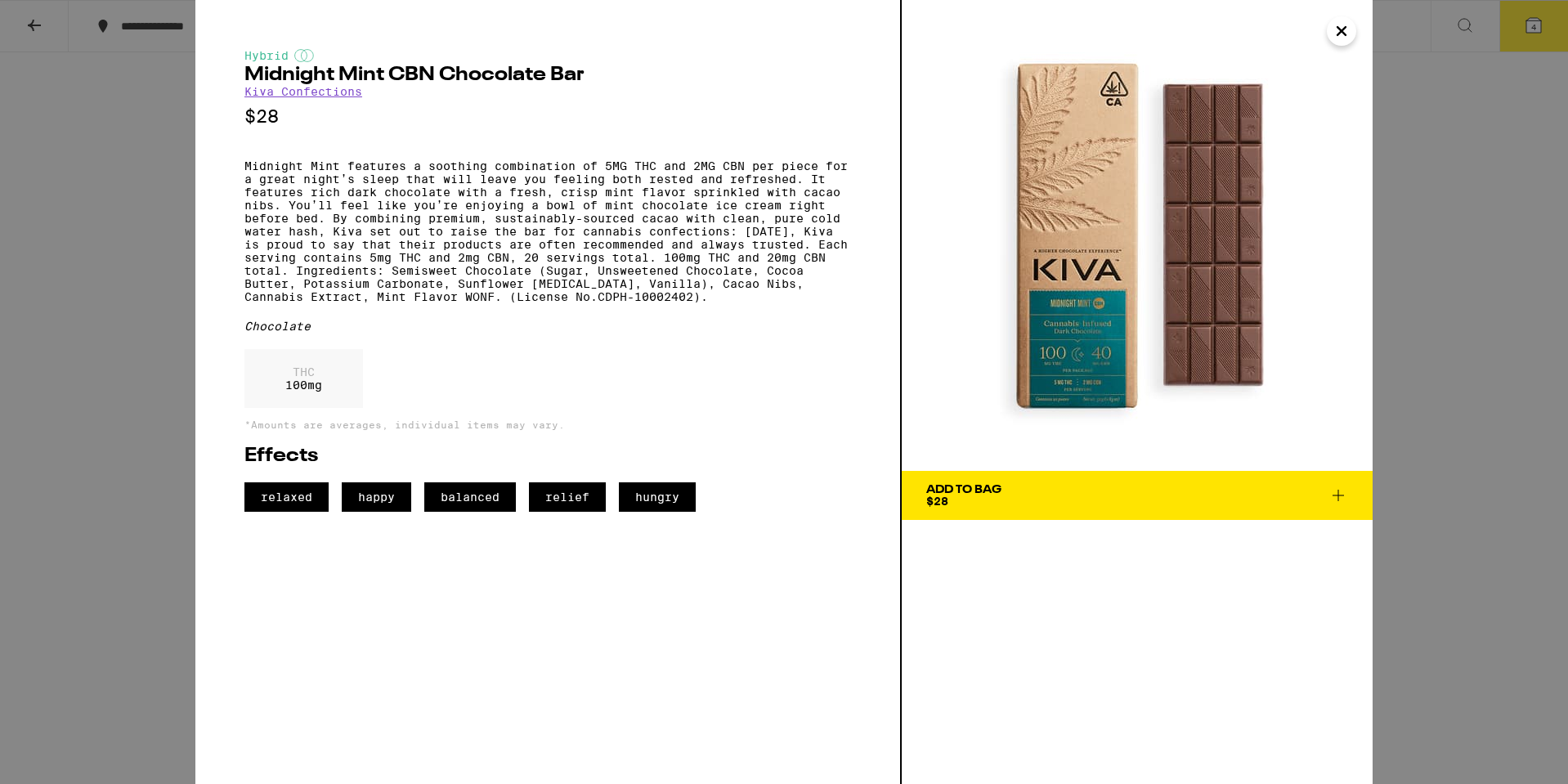
click at [1346, 33] on icon "Close" at bounding box center [1342, 31] width 20 height 25
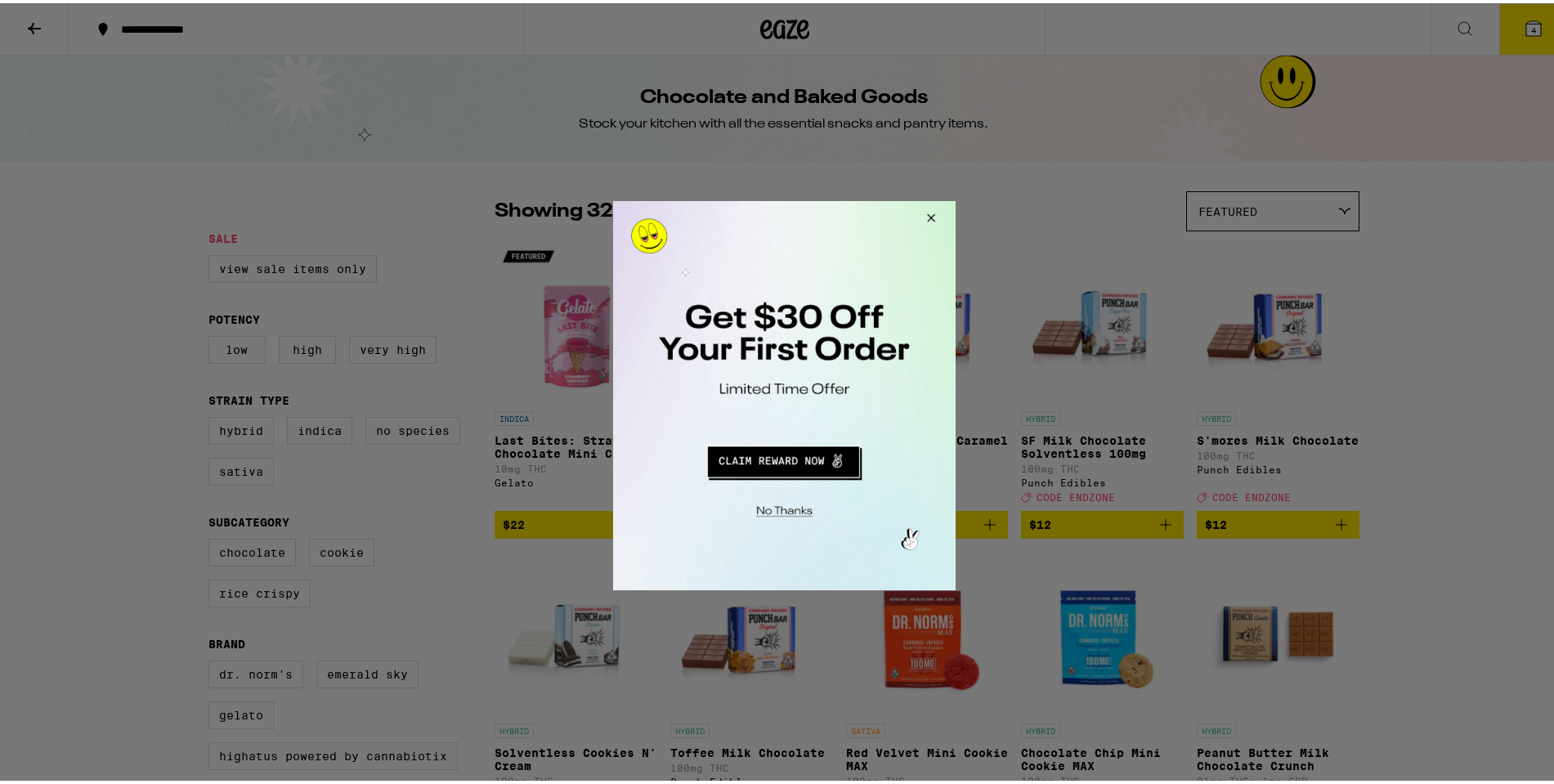
click at [930, 222] on button "Close Modal" at bounding box center [928, 220] width 44 height 40
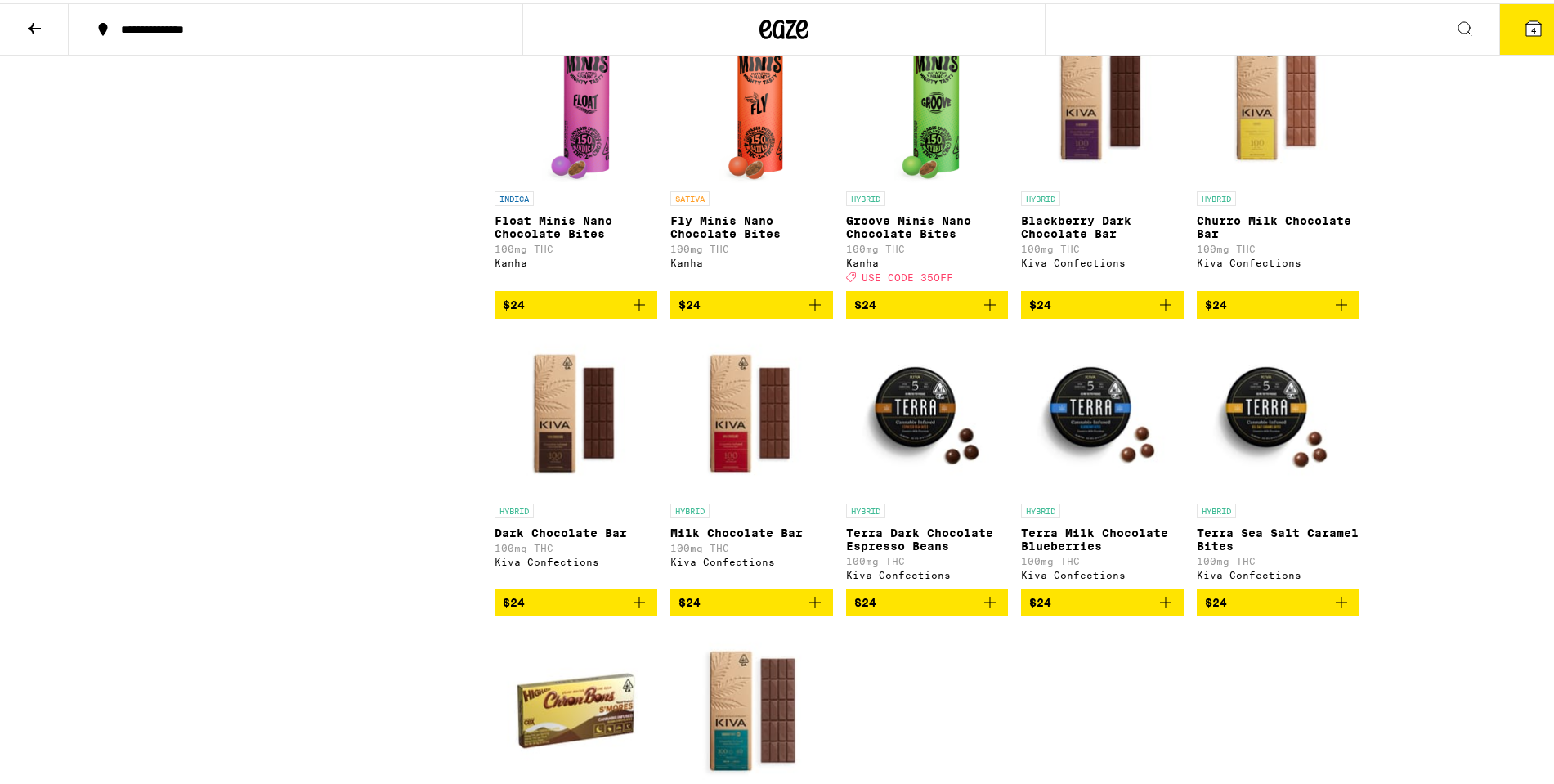
scroll to position [1390, 0]
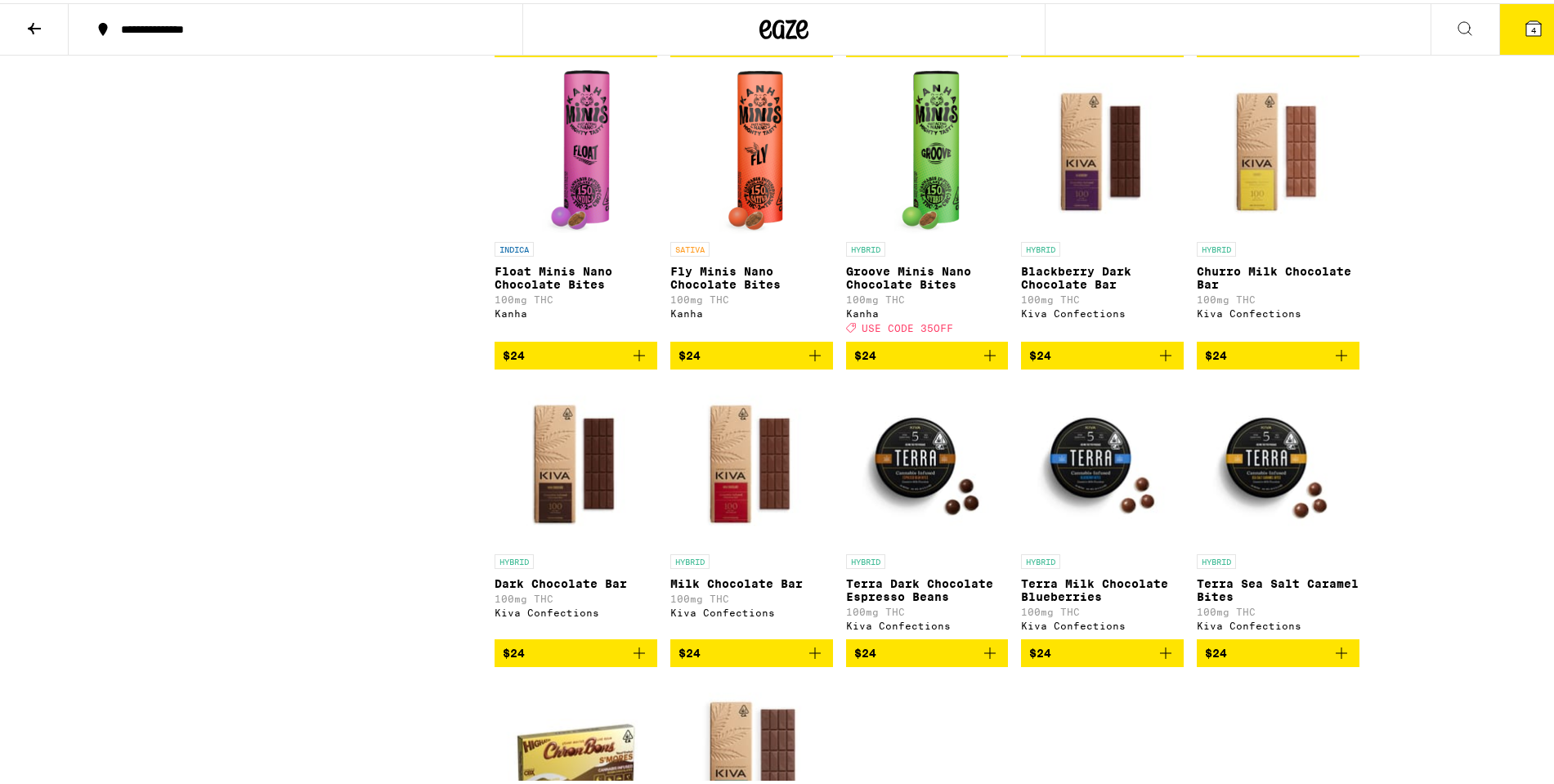
click at [926, 217] on img "Open page for Groove Minis Nano Chocolate Bites from Kanha" at bounding box center [926, 148] width 65 height 164
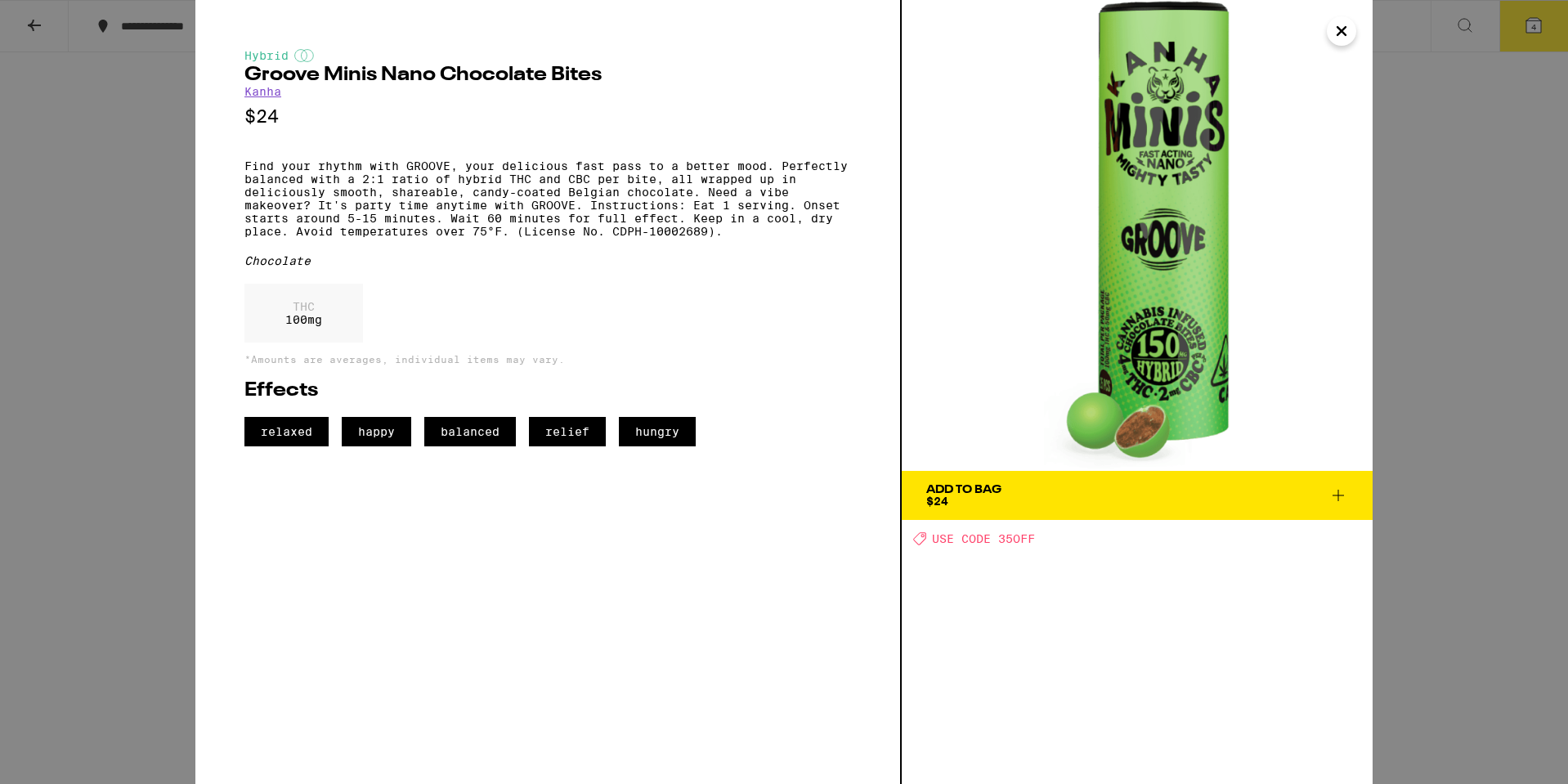
click at [1351, 32] on icon "Close" at bounding box center [1342, 31] width 20 height 25
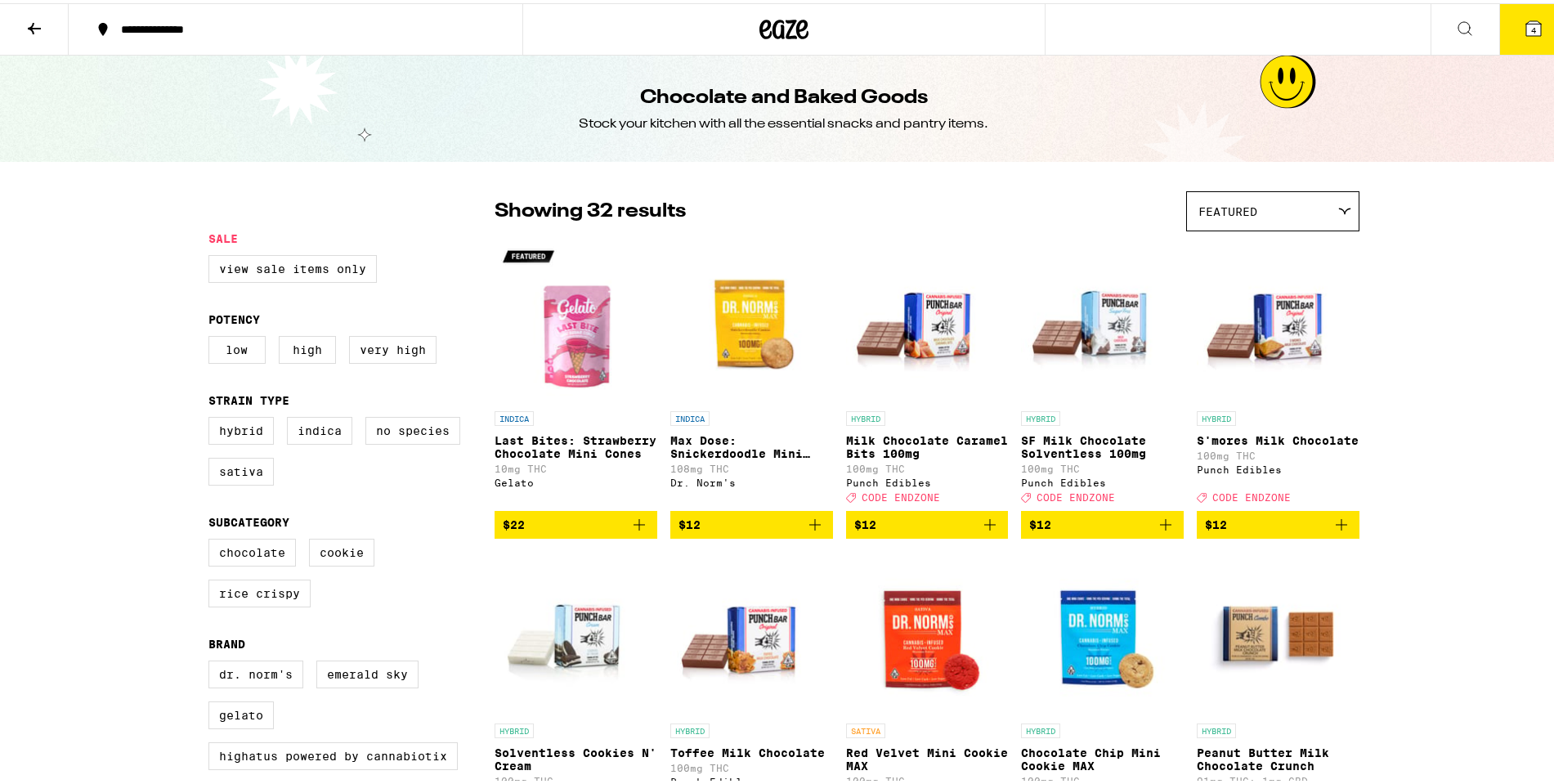
click at [38, 22] on icon at bounding box center [35, 26] width 20 height 20
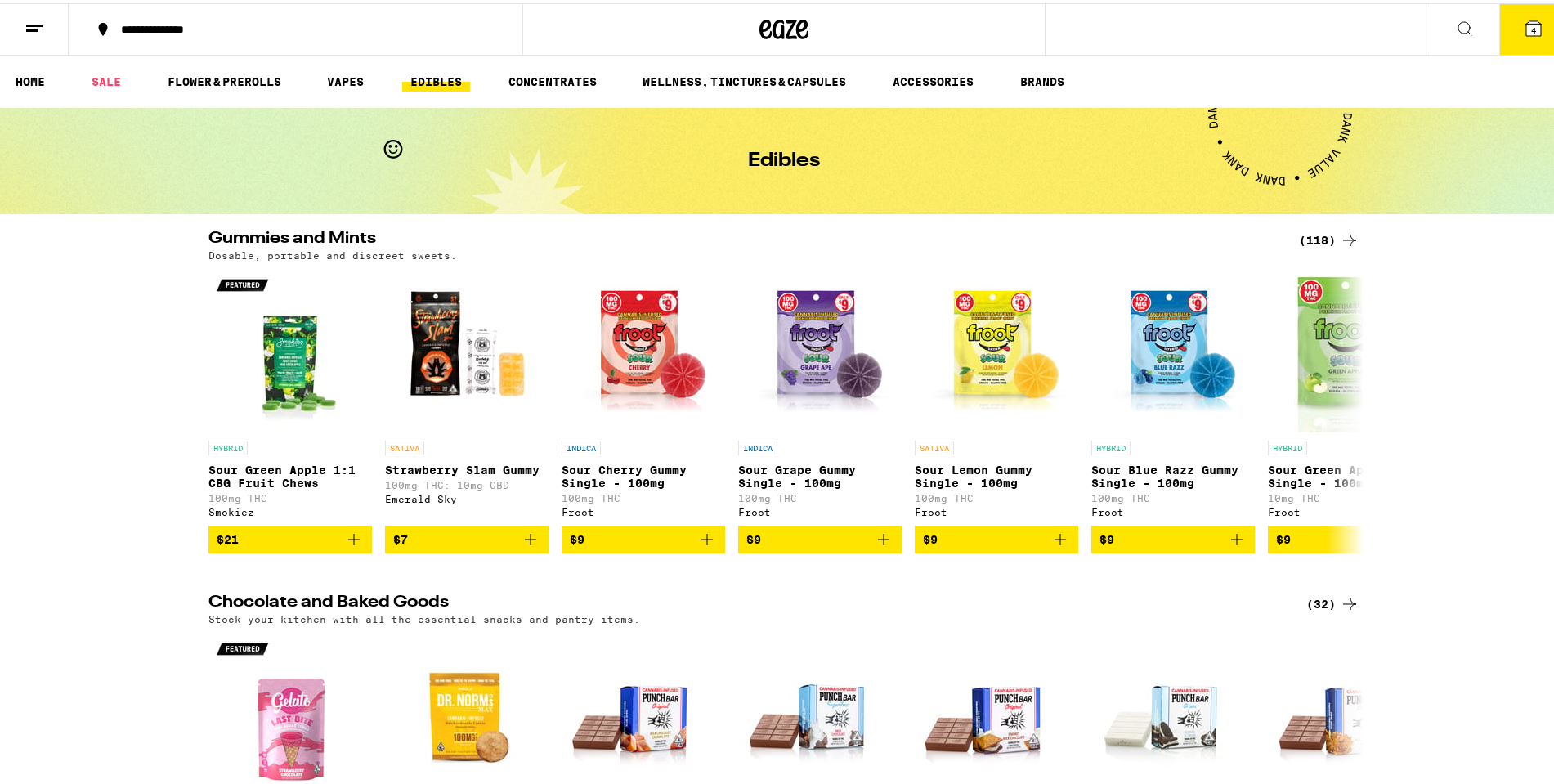
click at [1344, 234] on icon at bounding box center [1350, 237] width 13 height 12
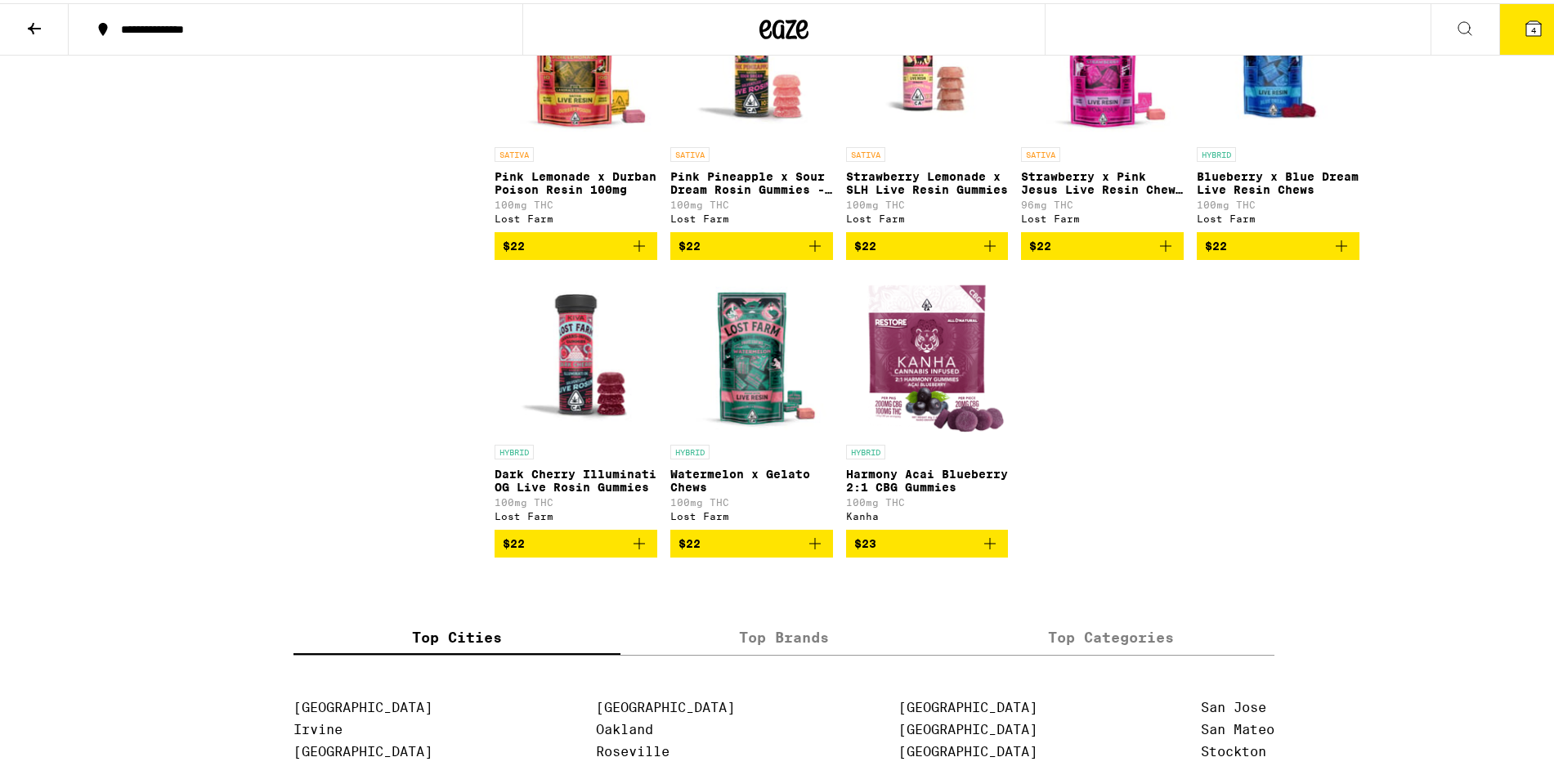
scroll to position [6868, 0]
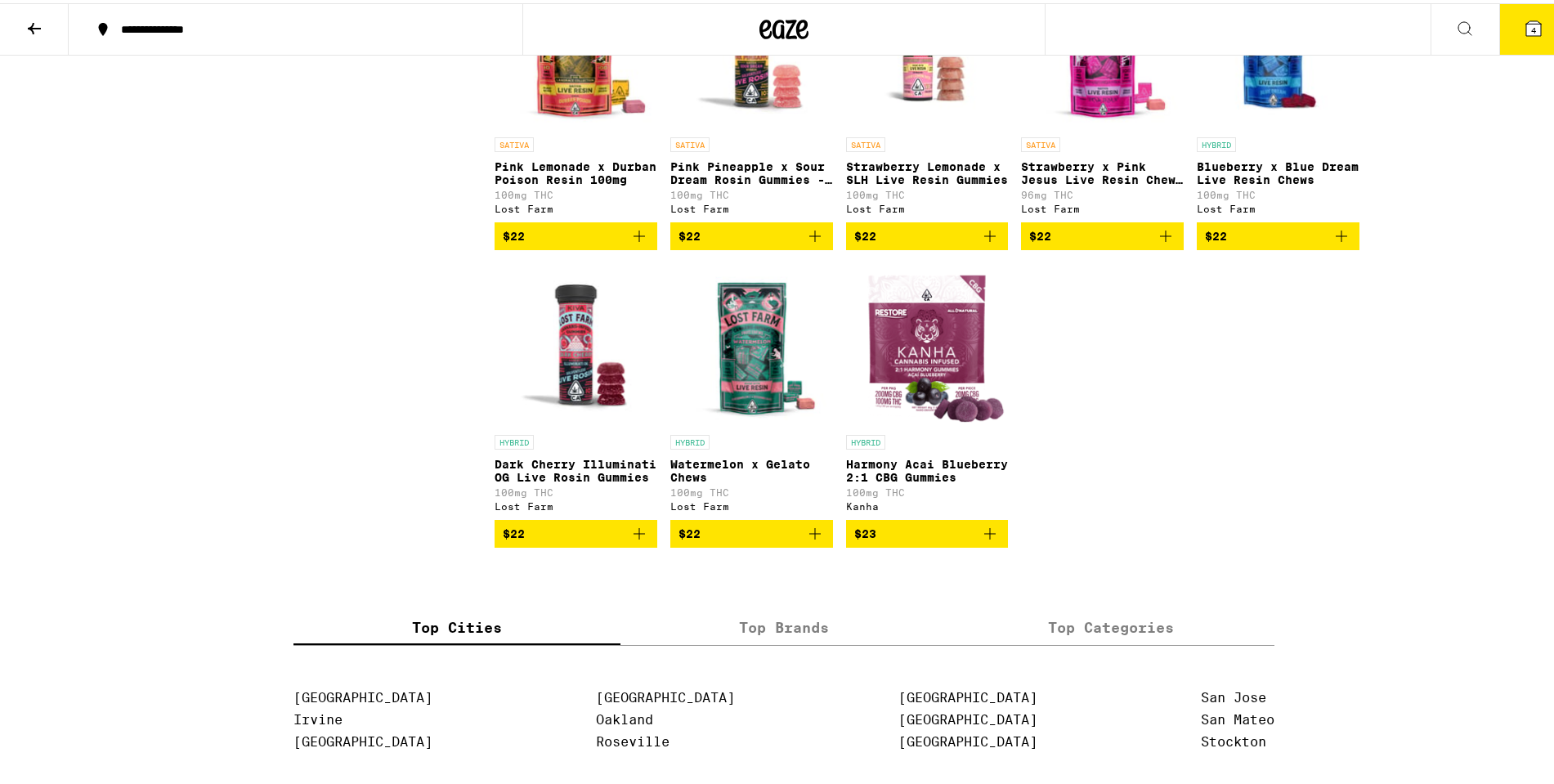
click at [785, 126] on img "Open page for Pink Pineapple x Sour Dream Rosin Gummies - 100mg from Lost Farm" at bounding box center [752, 44] width 163 height 164
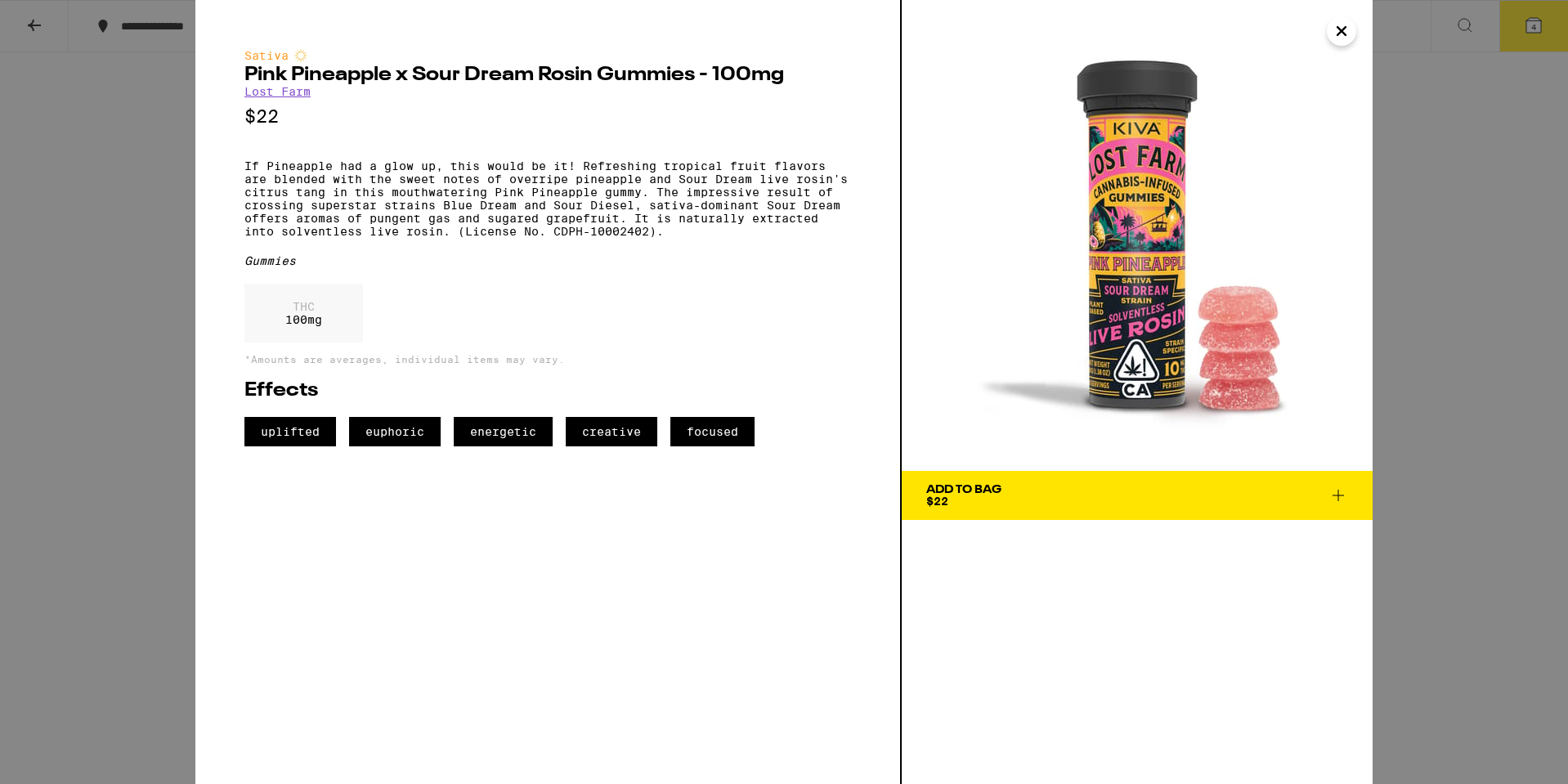
click at [1349, 39] on icon "Close" at bounding box center [1342, 31] width 20 height 25
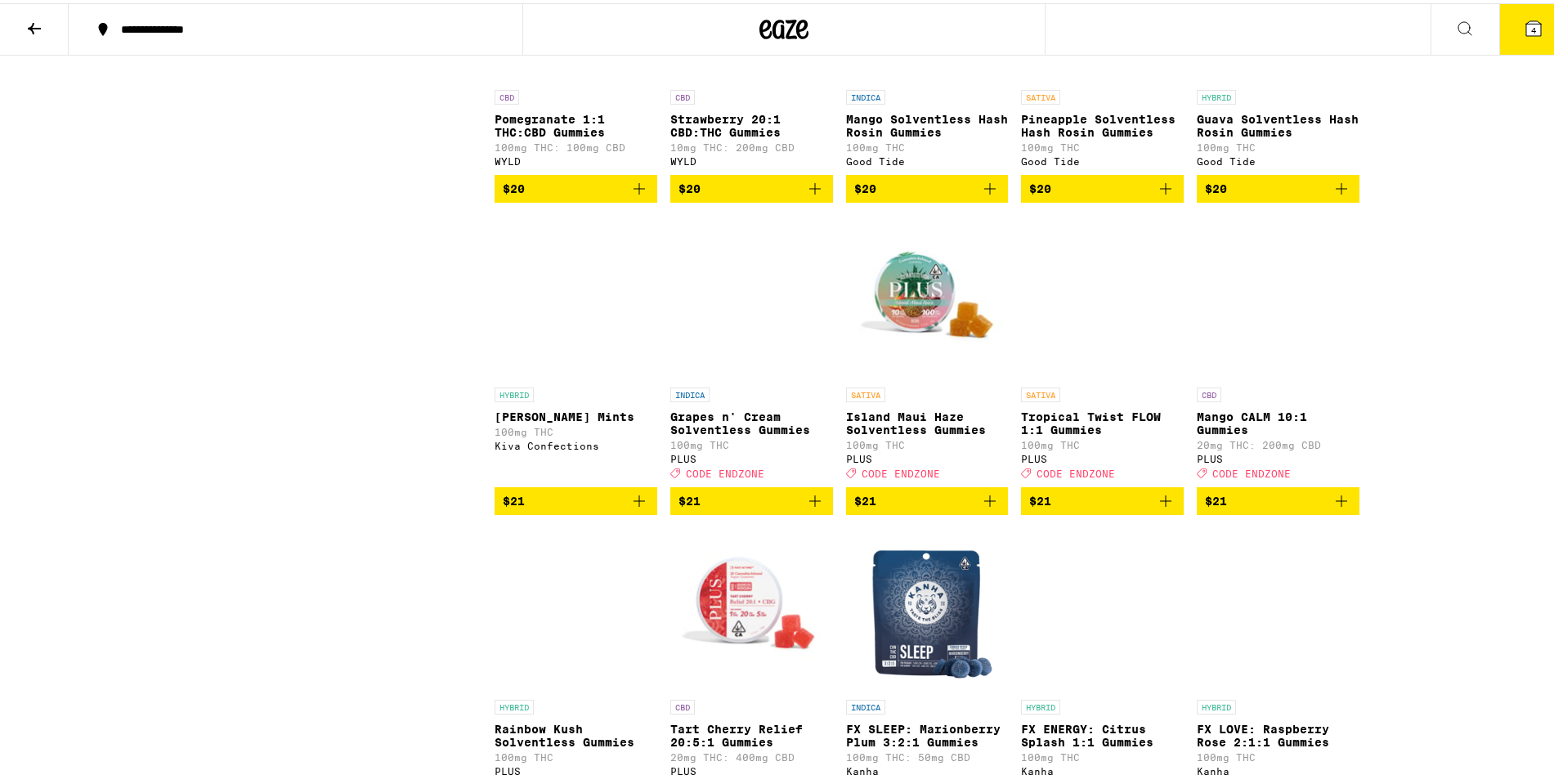
scroll to position [5397, 0]
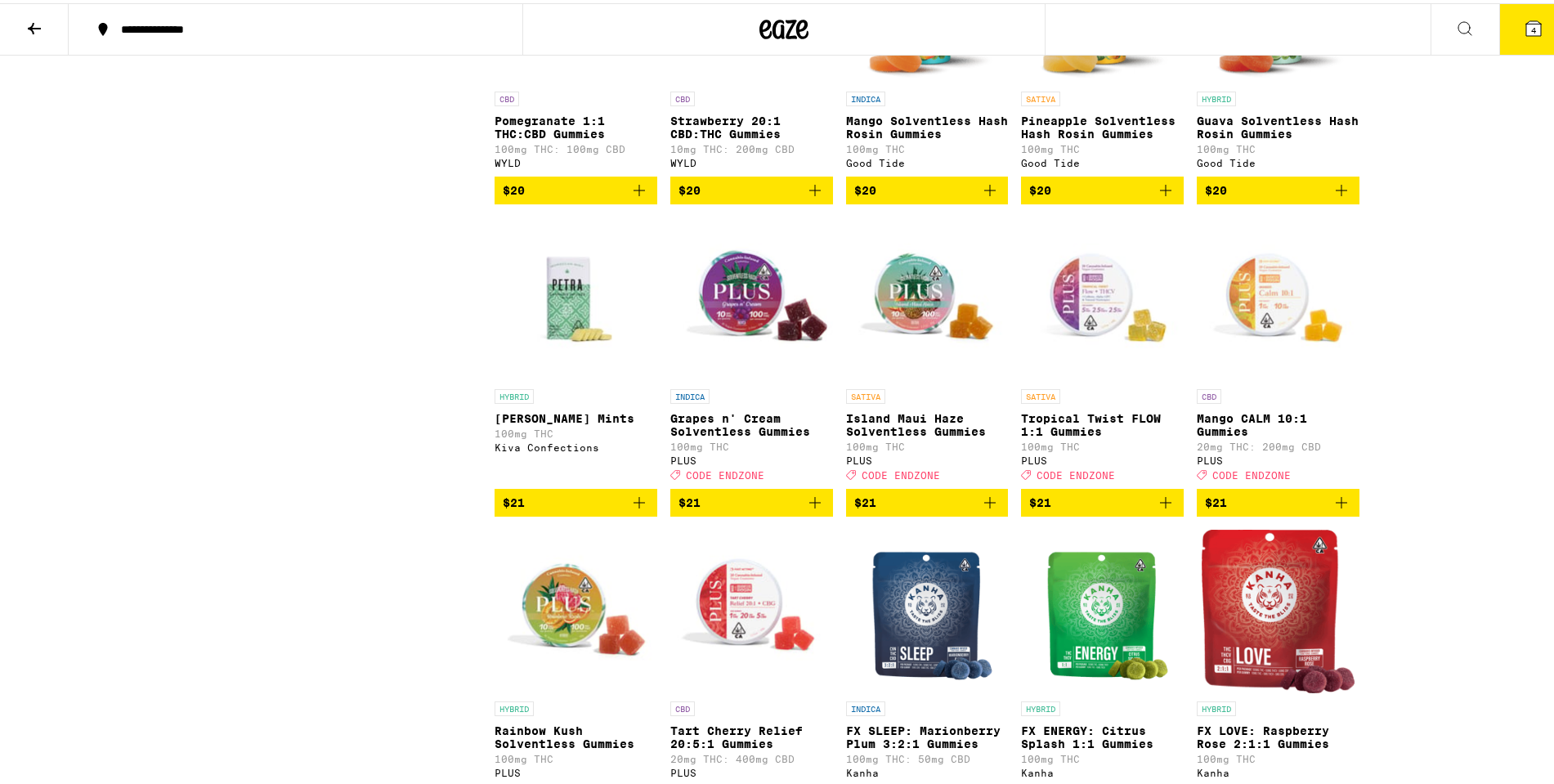
click at [1067, 378] on img "Open page for Tropical Twist FLOW 1:1 Gummies from PLUS" at bounding box center [1103, 296] width 163 height 164
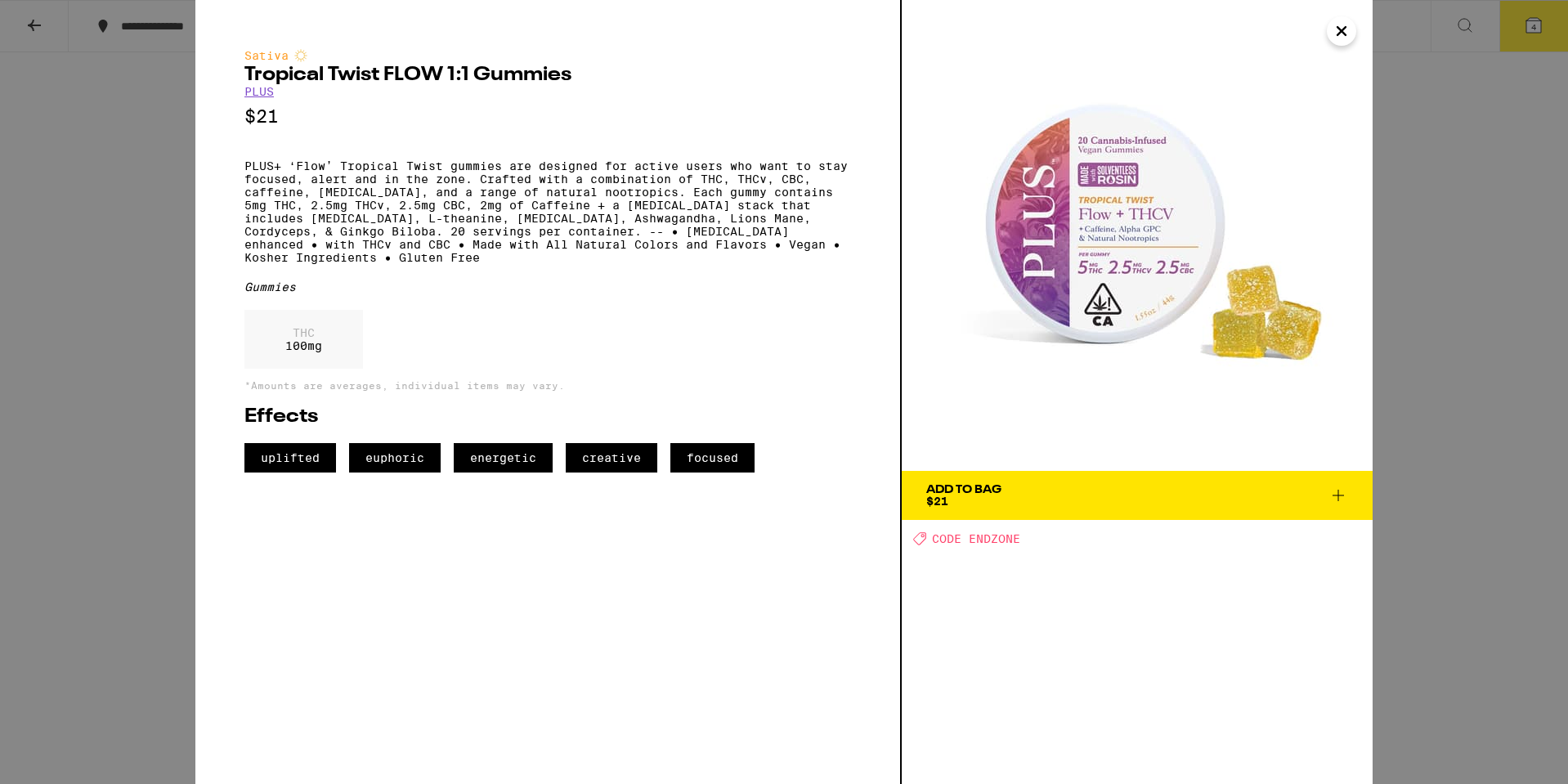
click at [1336, 26] on icon "Close" at bounding box center [1342, 31] width 20 height 25
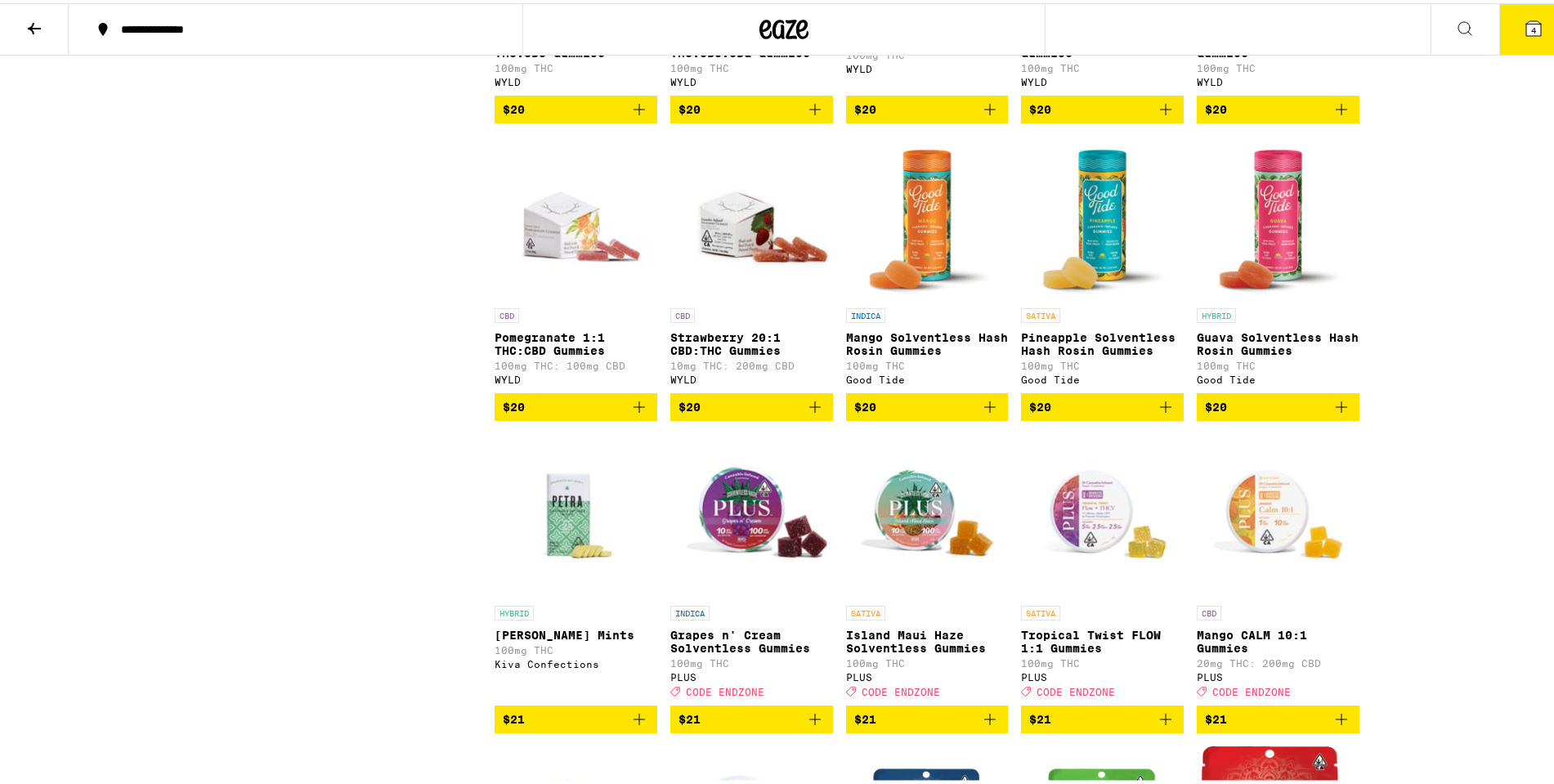
scroll to position [5151, 0]
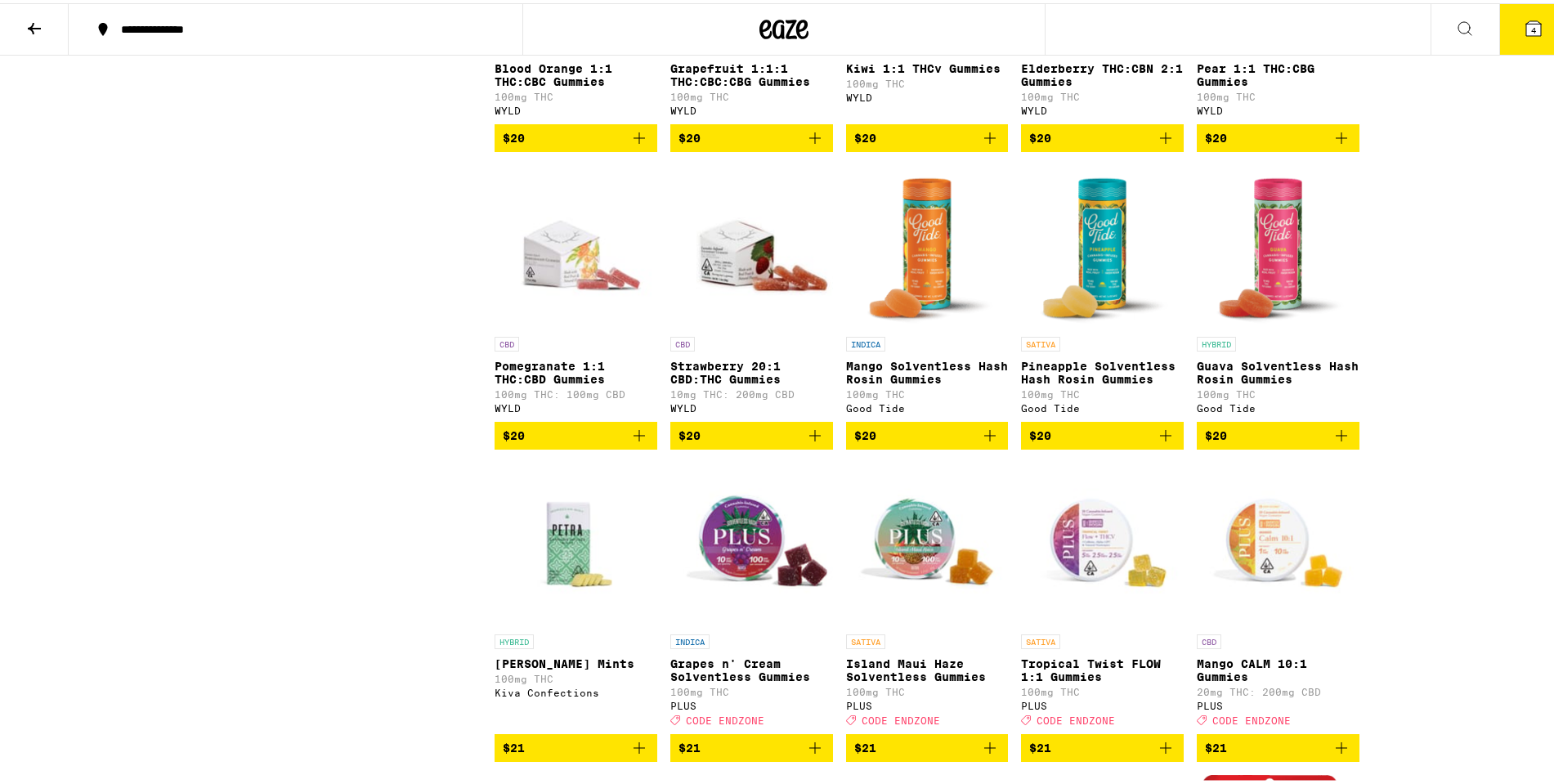
click at [951, 325] on img "Open page for Mango Solventless Hash Rosin Gummies from Good Tide" at bounding box center [927, 244] width 160 height 164
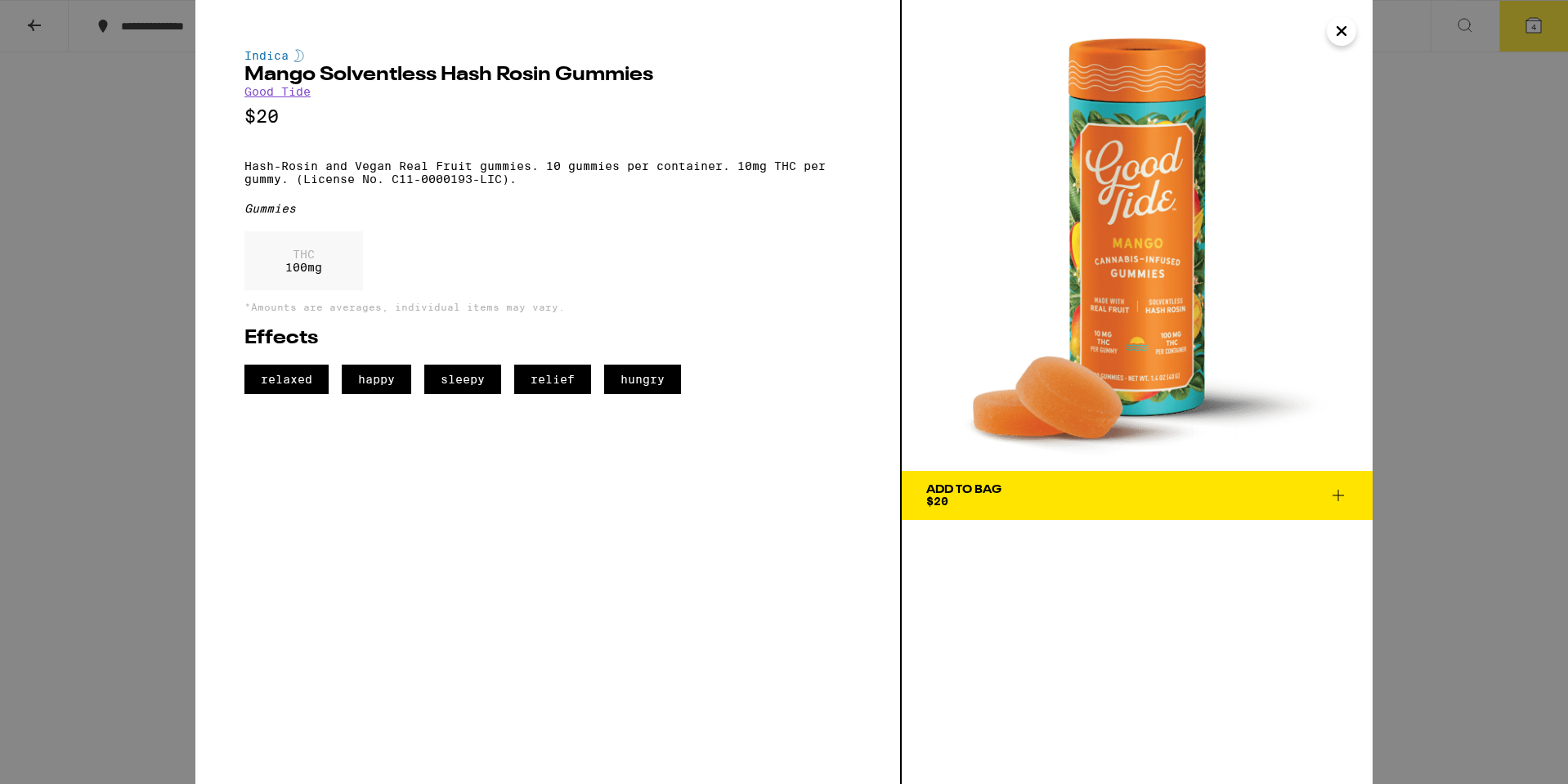
click at [1342, 44] on button "Close" at bounding box center [1342, 31] width 30 height 30
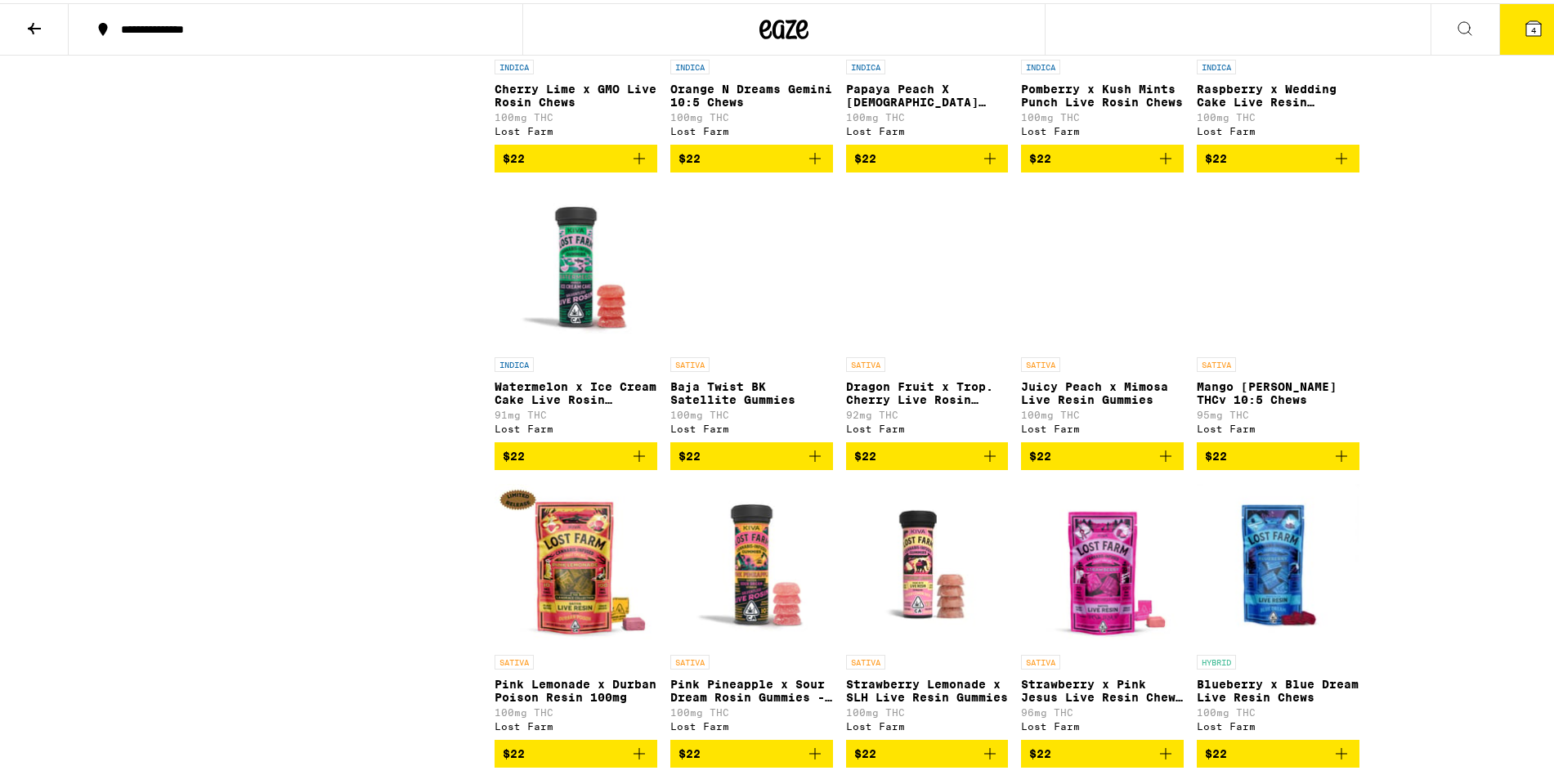
scroll to position [6296, 0]
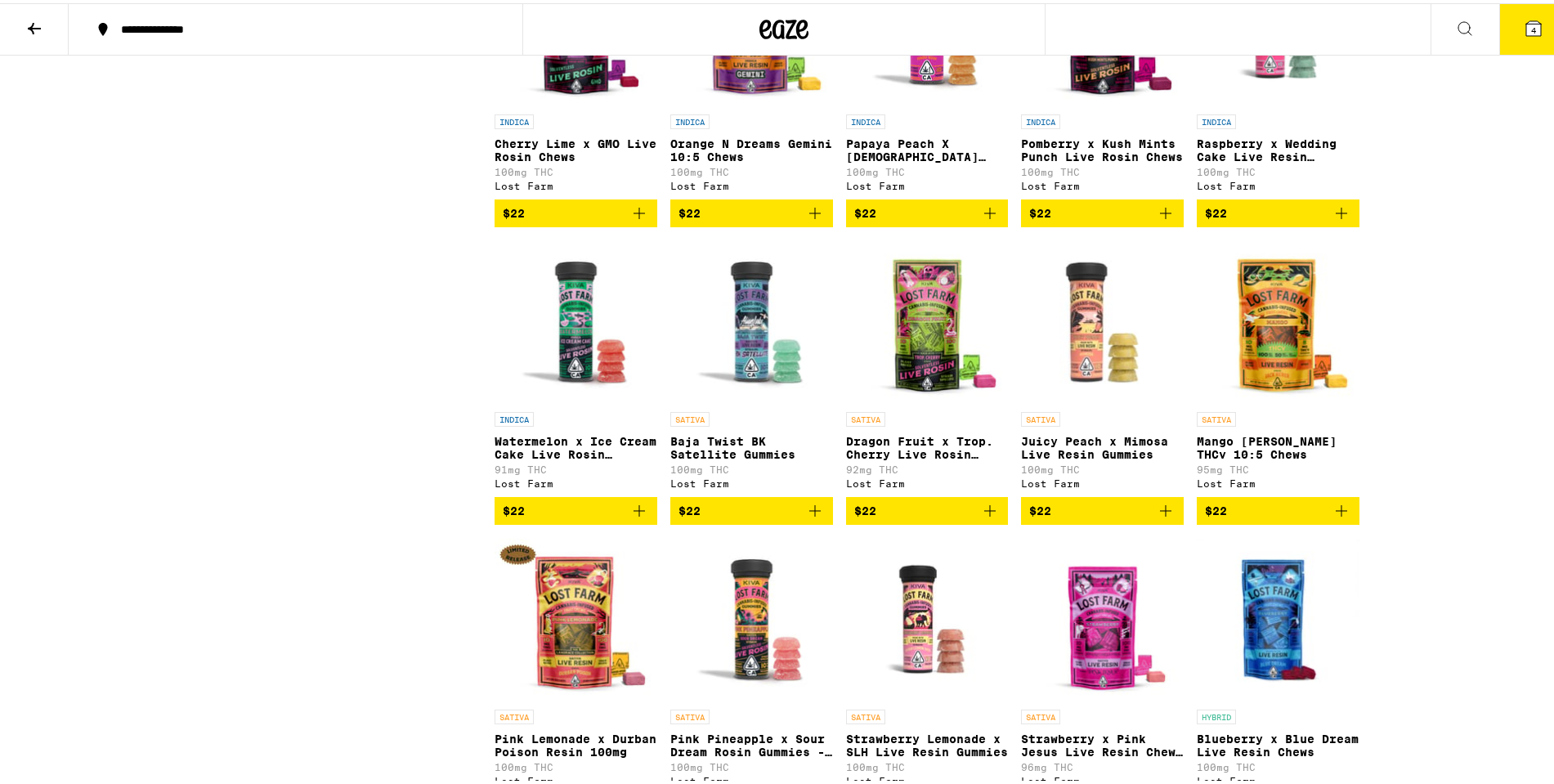
click at [1273, 103] on img "Open page for Raspberry x Wedding Cake Live Resin Gummies from Lost Farm" at bounding box center [1279, 21] width 163 height 164
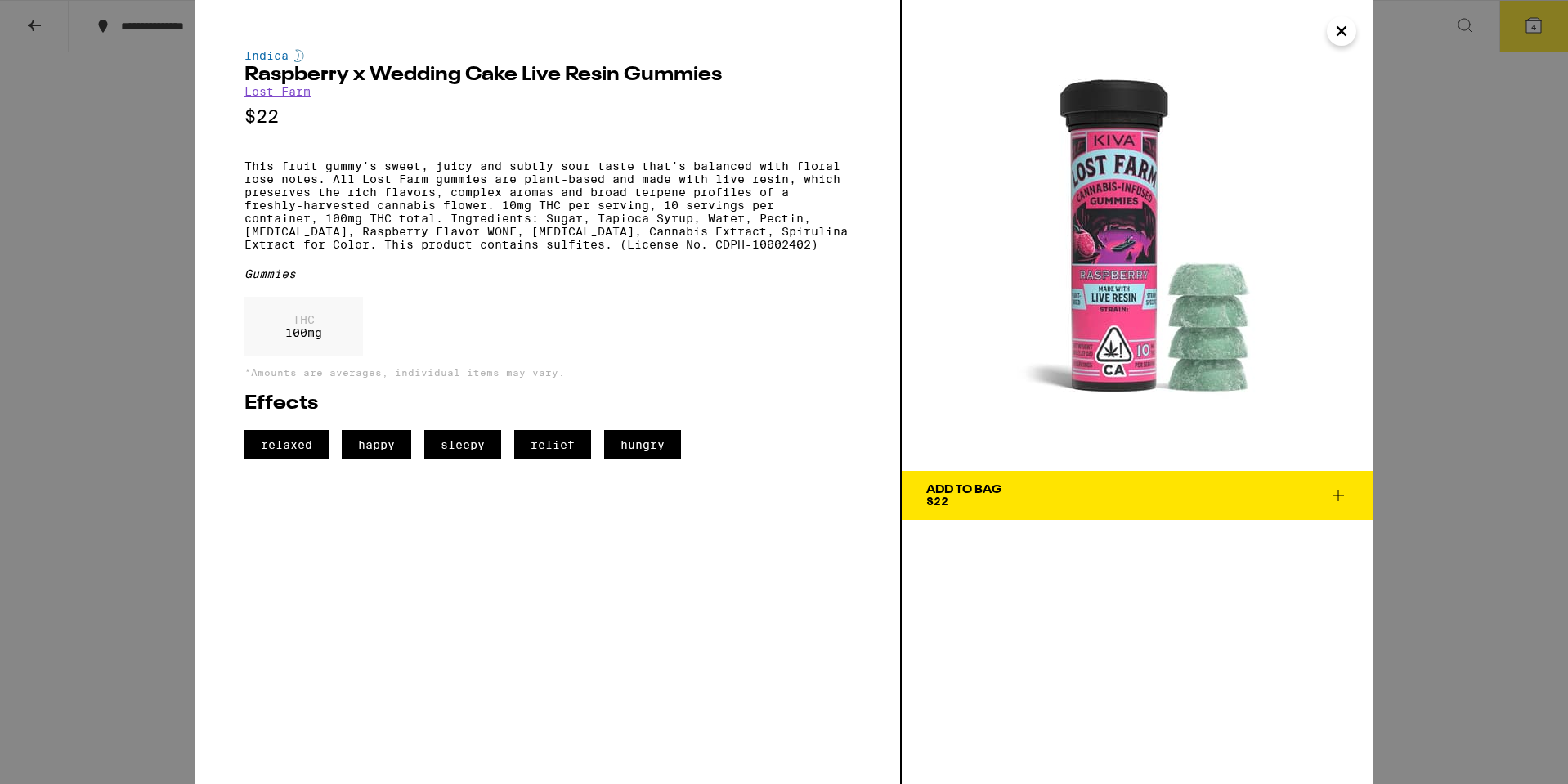
click at [1337, 33] on icon "Close" at bounding box center [1342, 31] width 20 height 25
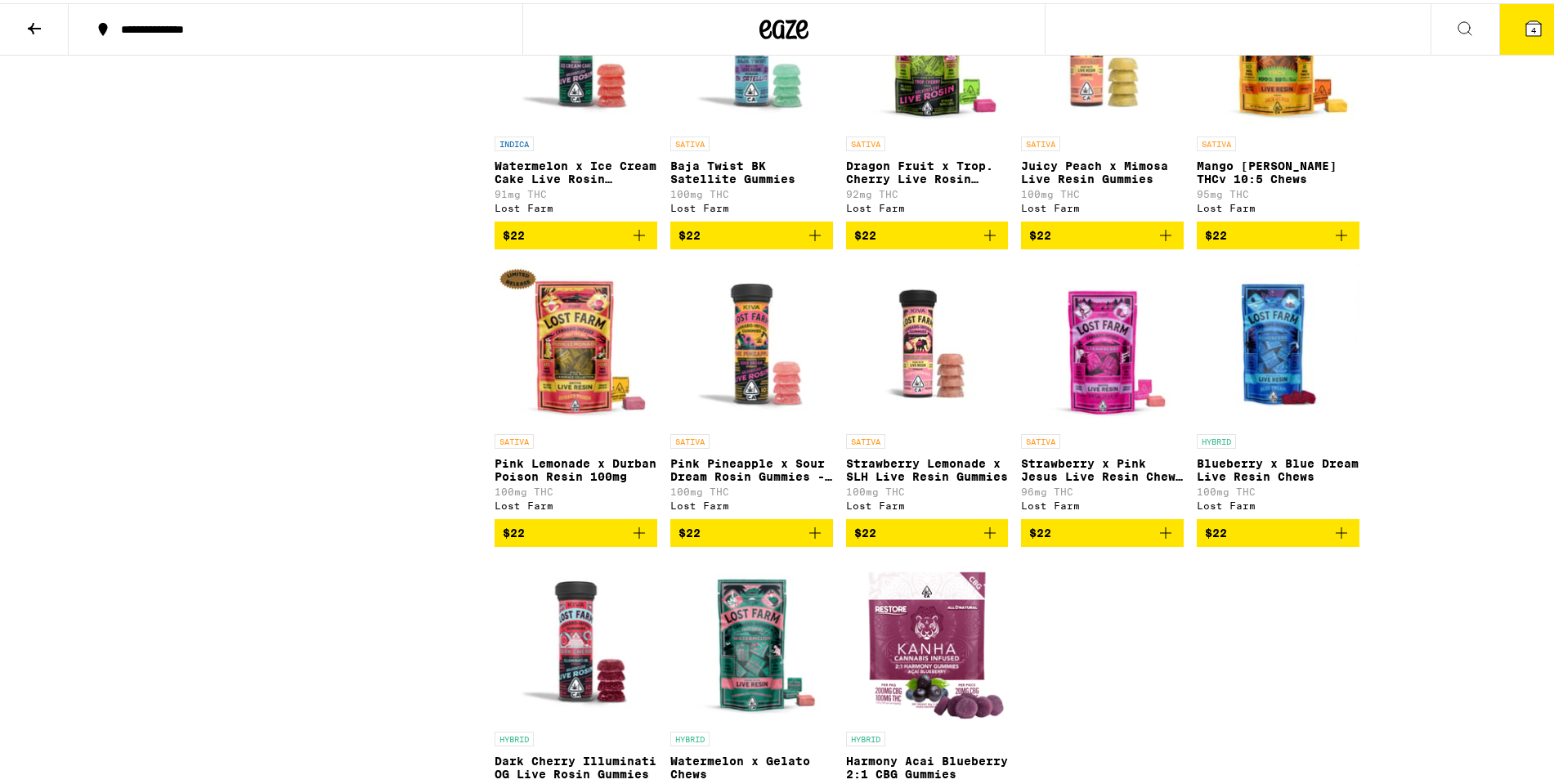
scroll to position [6623, 0]
